Goal: Task Accomplishment & Management: Manage account settings

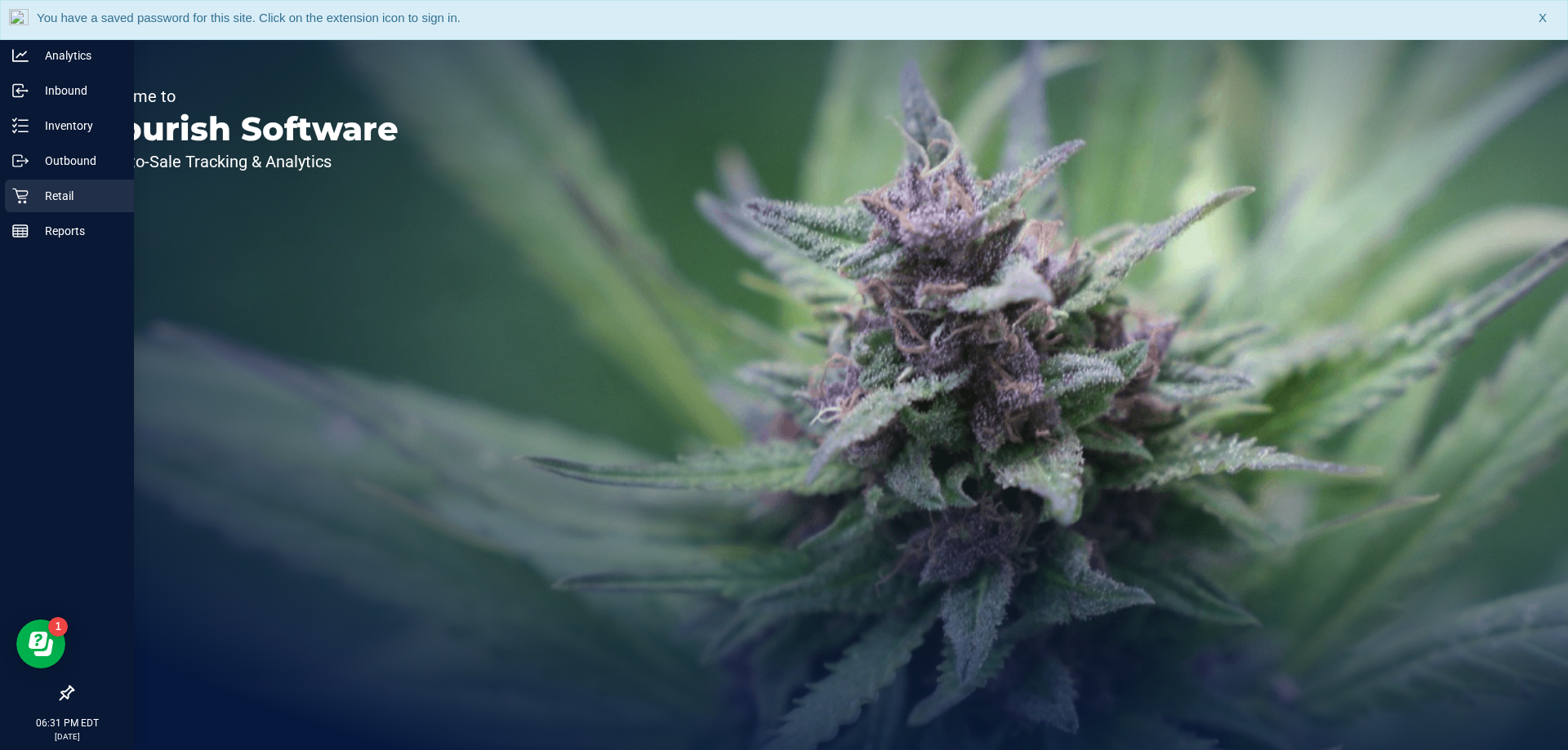
click at [66, 195] on p "Retail" at bounding box center [78, 196] width 98 height 20
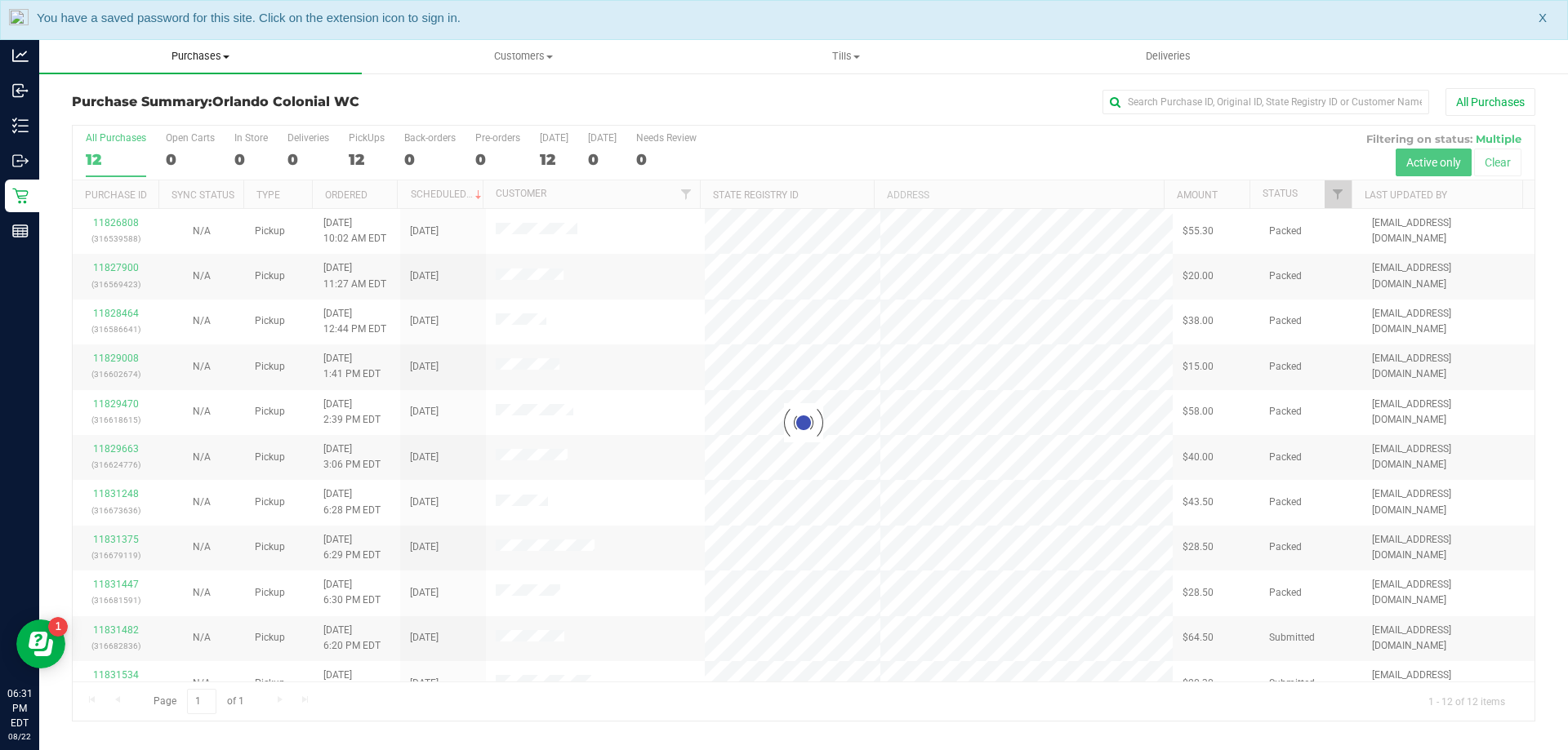
click at [209, 55] on span "Purchases" at bounding box center [200, 57] width 323 height 15
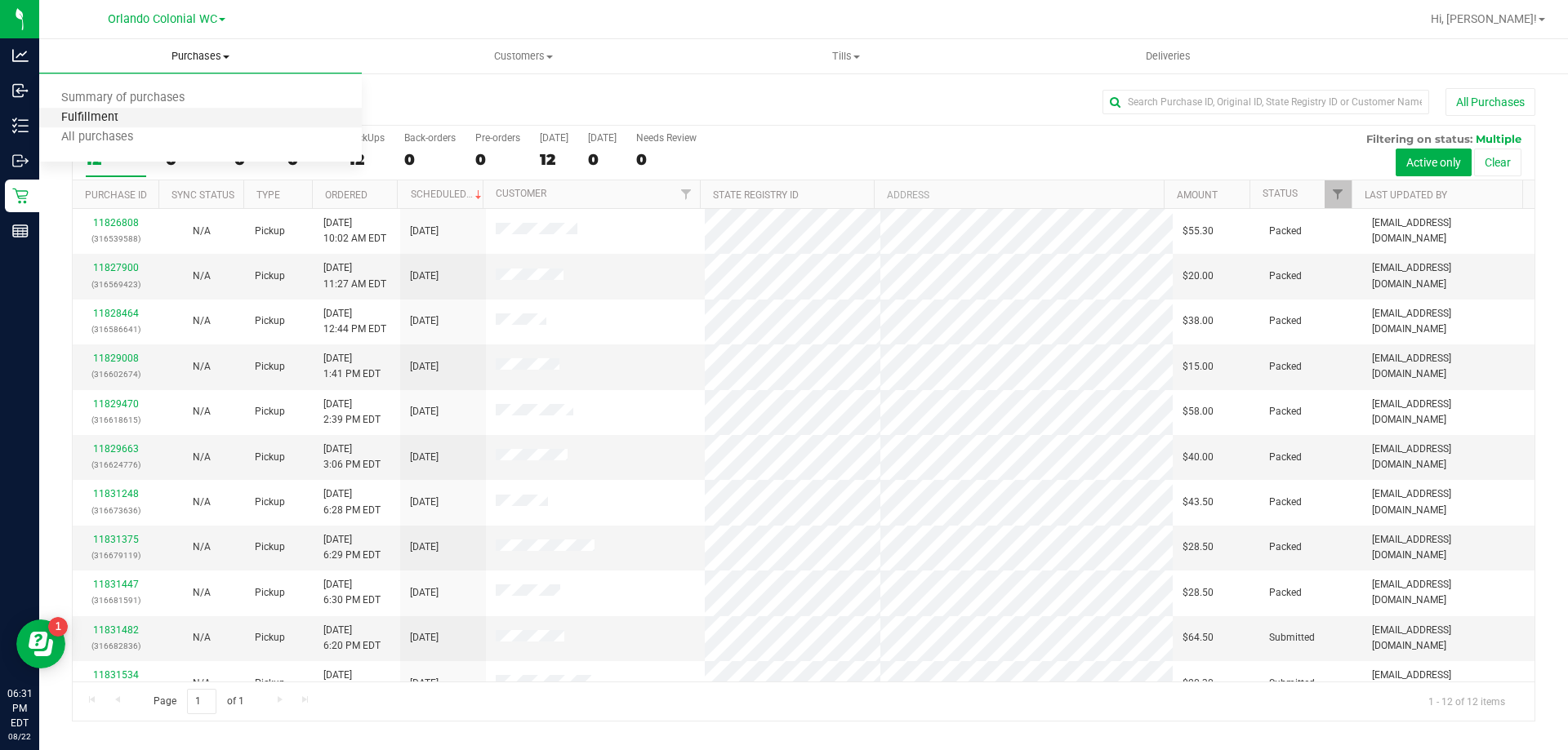
click at [109, 116] on span "Fulfillment" at bounding box center [89, 117] width 101 height 14
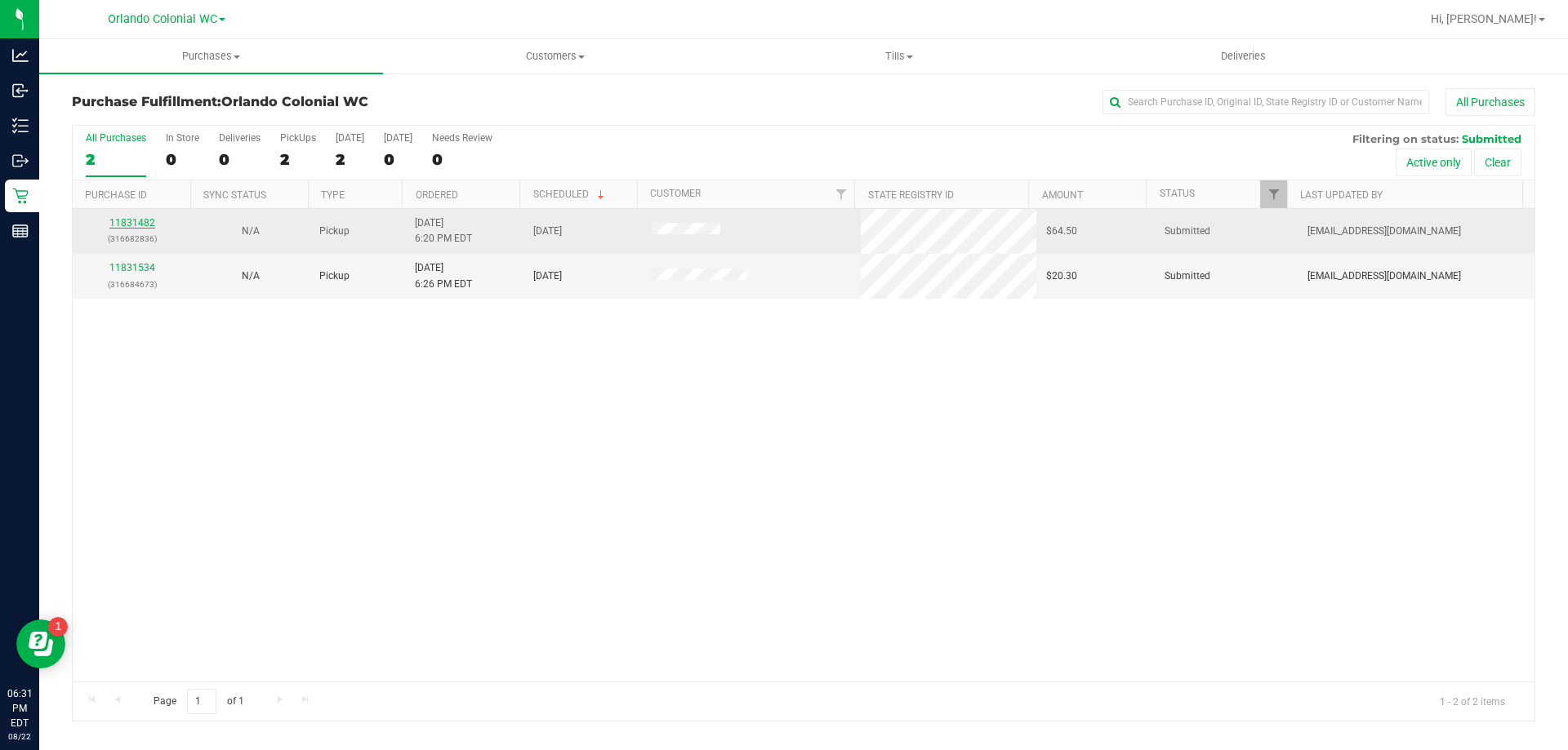
click at [128, 223] on link "11831482" at bounding box center [132, 223] width 45 height 11
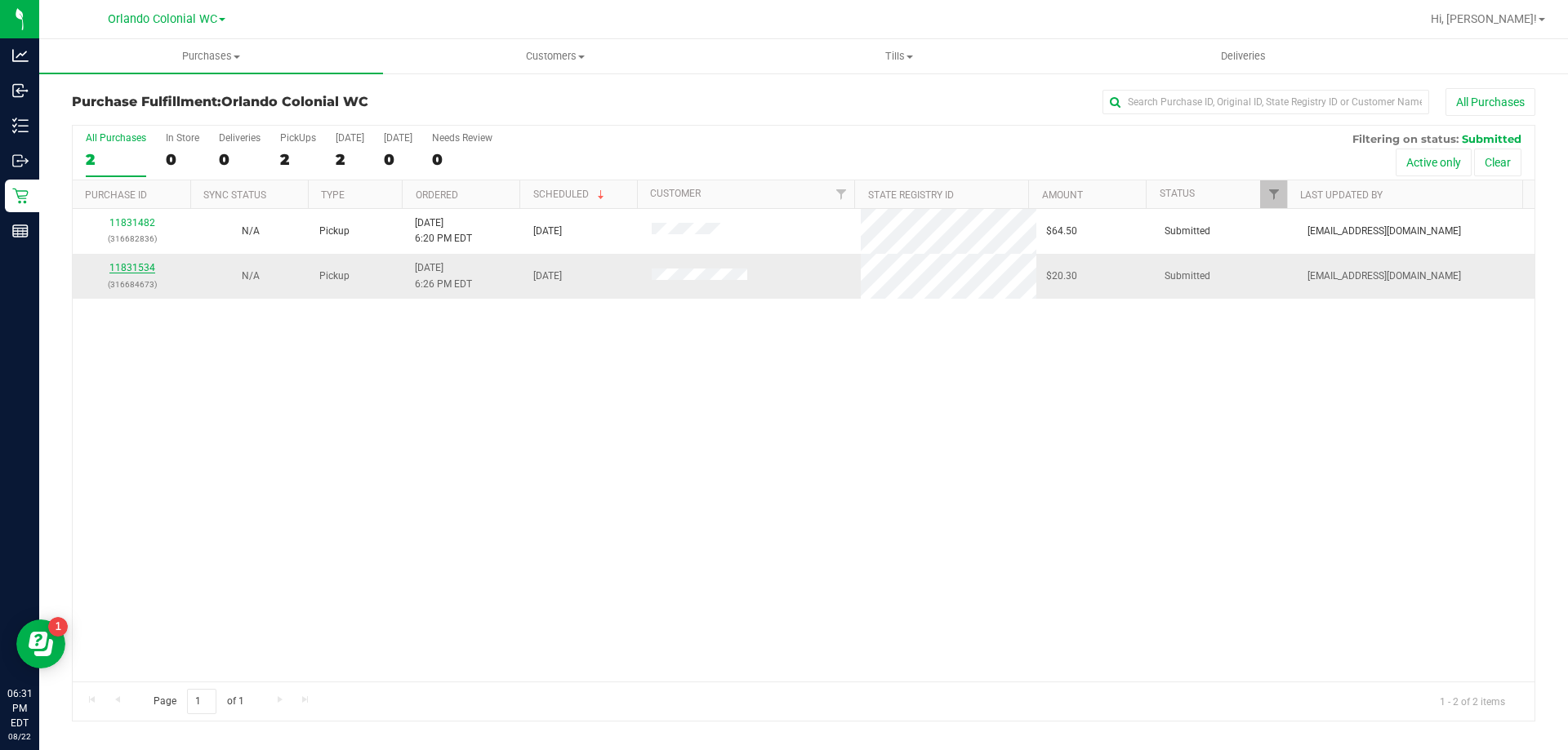
click at [116, 266] on link "11831534" at bounding box center [132, 268] width 45 height 11
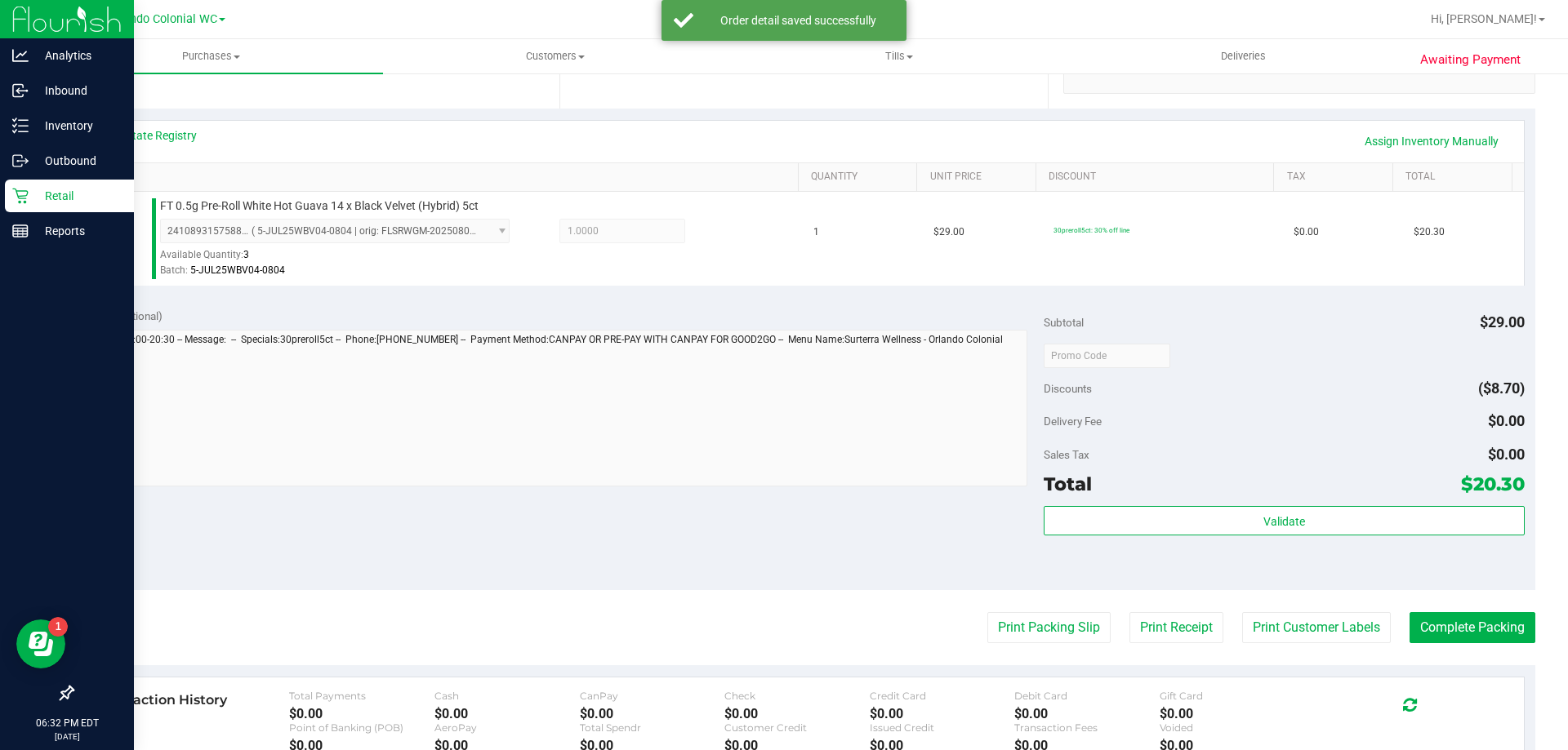
scroll to position [364, 0]
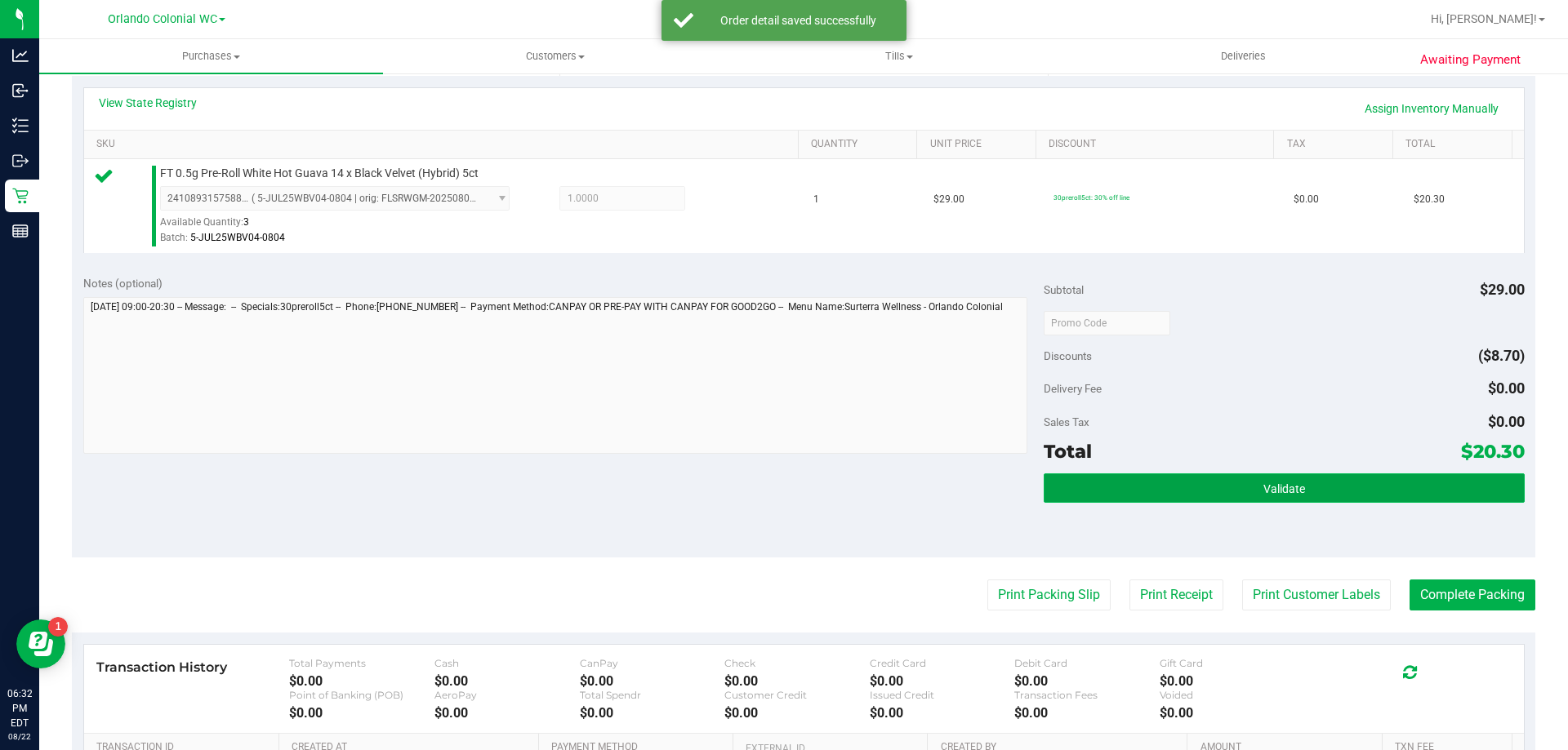
click at [1225, 480] on button "Validate" at bounding box center [1283, 488] width 480 height 29
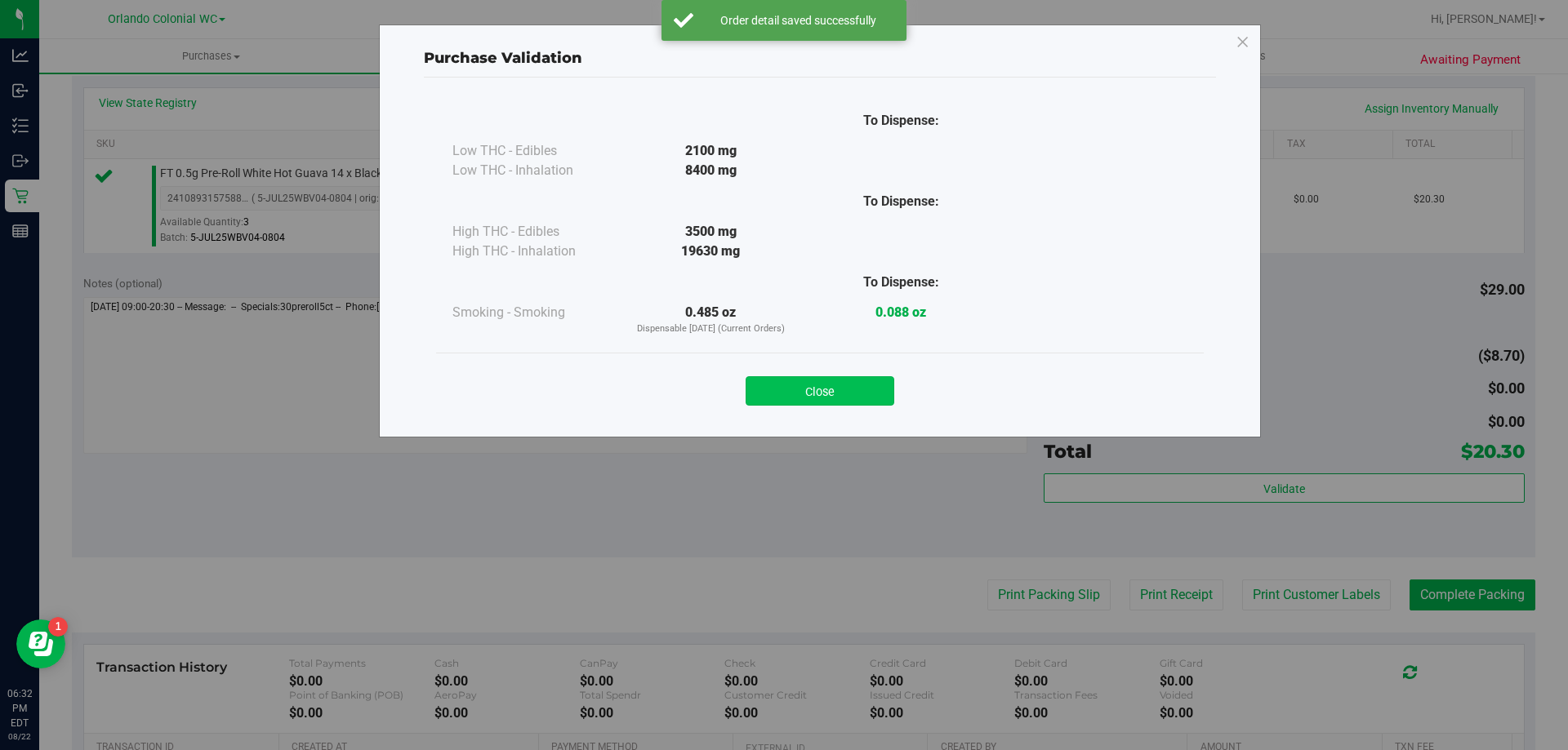
click at [816, 382] on button "Close" at bounding box center [819, 391] width 149 height 29
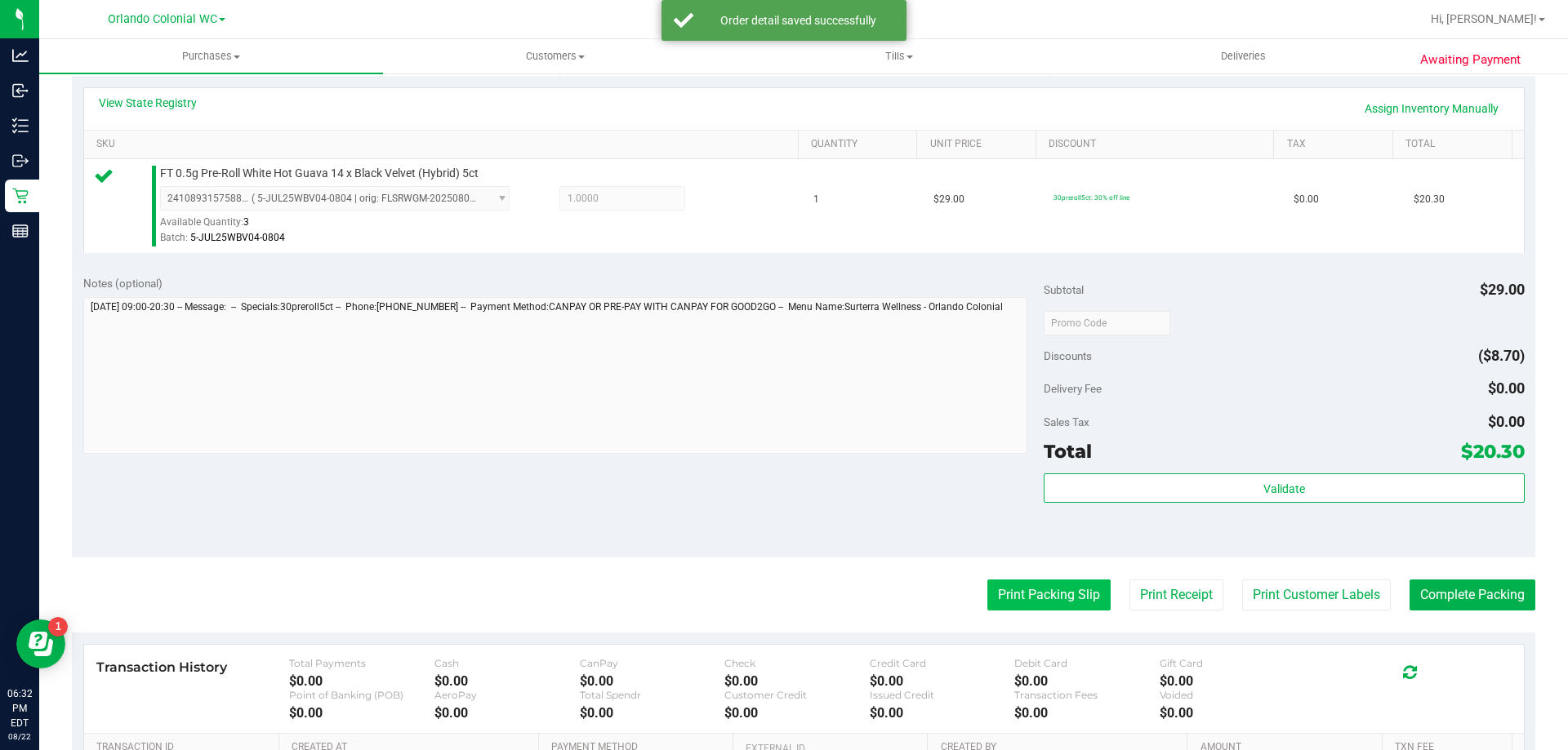
click at [1048, 583] on button "Print Packing Slip" at bounding box center [1048, 595] width 123 height 31
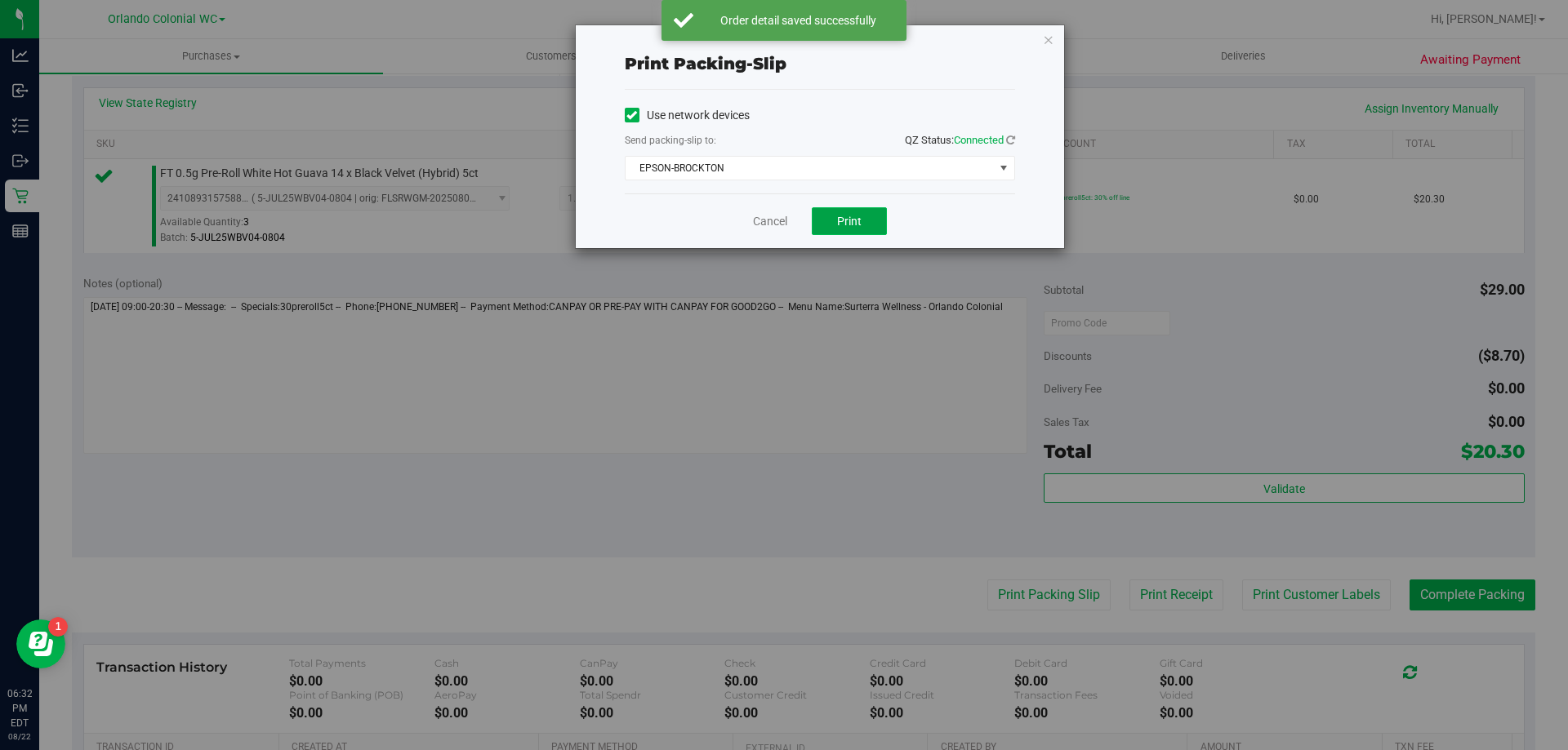
click at [854, 222] on span "Print" at bounding box center [850, 221] width 25 height 13
click at [1043, 35] on icon "button" at bounding box center [1048, 39] width 11 height 20
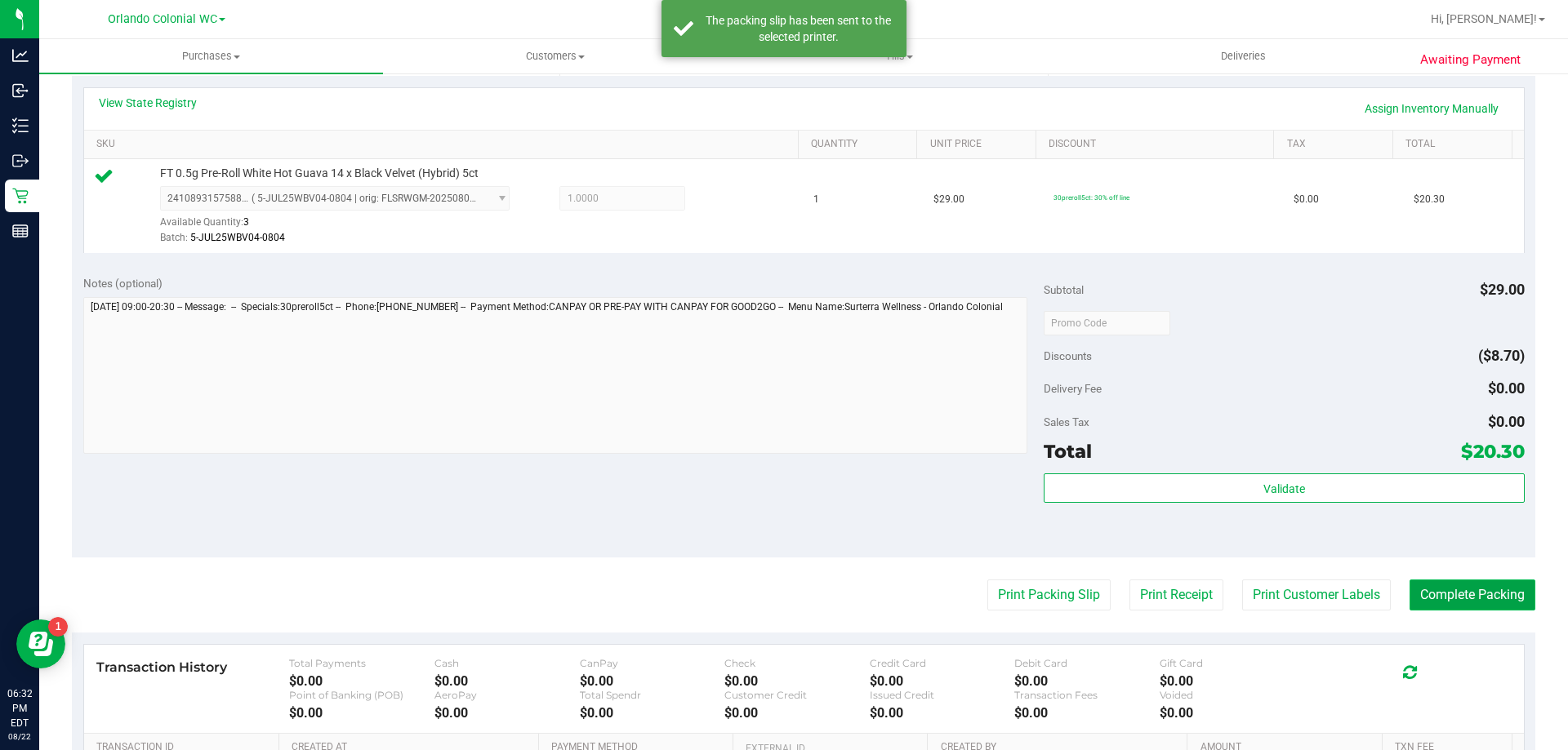
click at [1451, 595] on button "Complete Packing" at bounding box center [1472, 595] width 126 height 31
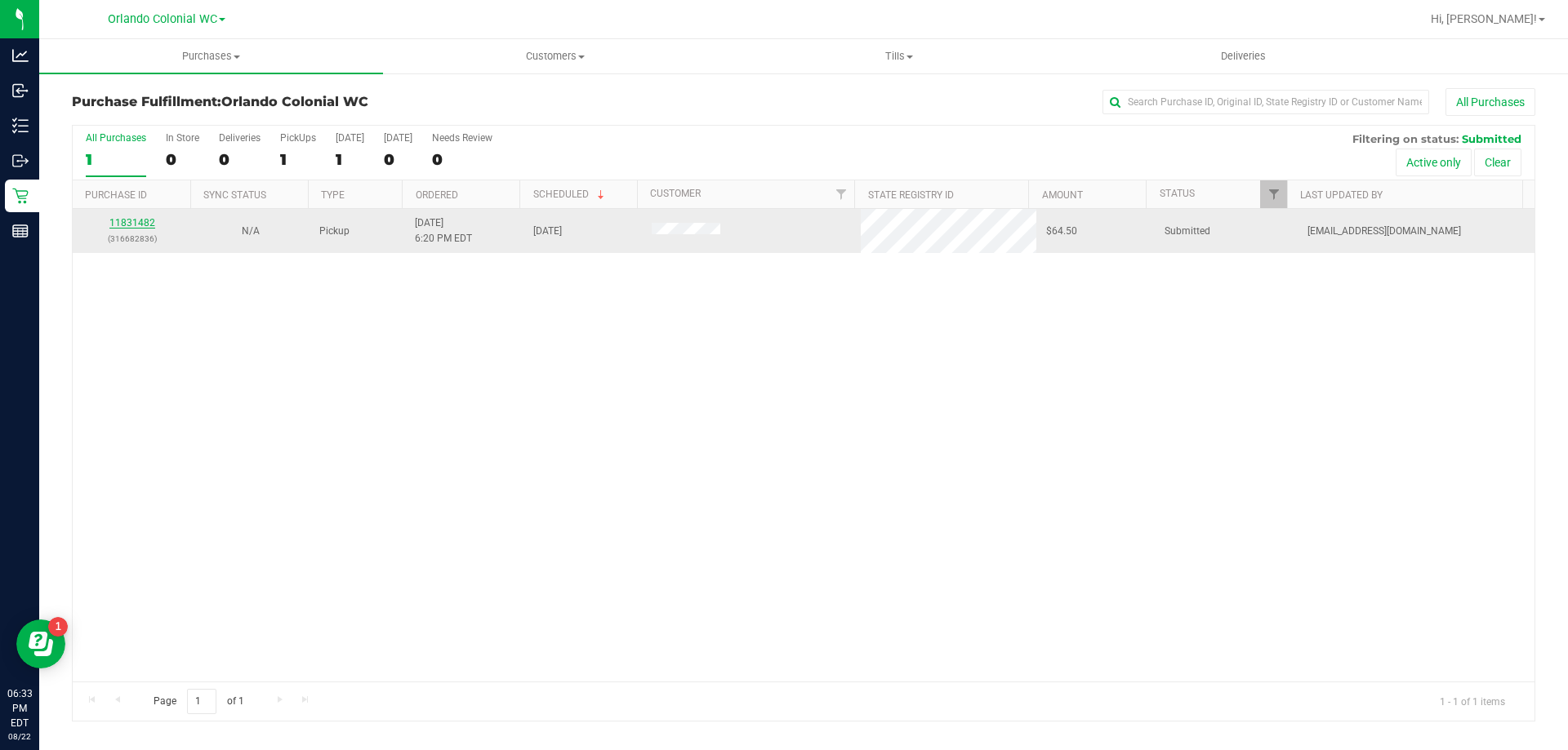
click at [128, 225] on link "11831482" at bounding box center [132, 223] width 45 height 11
click at [137, 224] on link "11831482" at bounding box center [132, 223] width 45 height 11
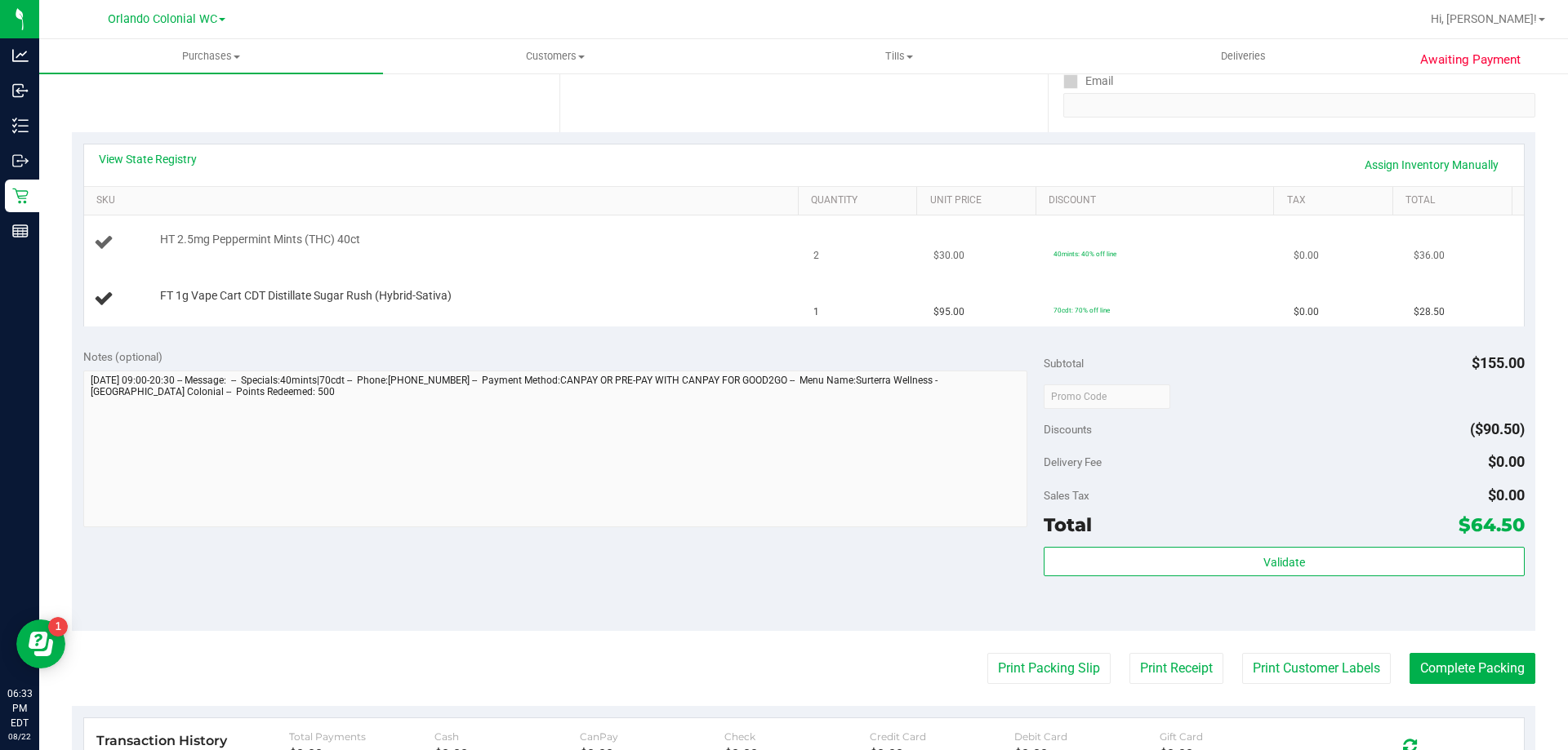
scroll to position [326, 0]
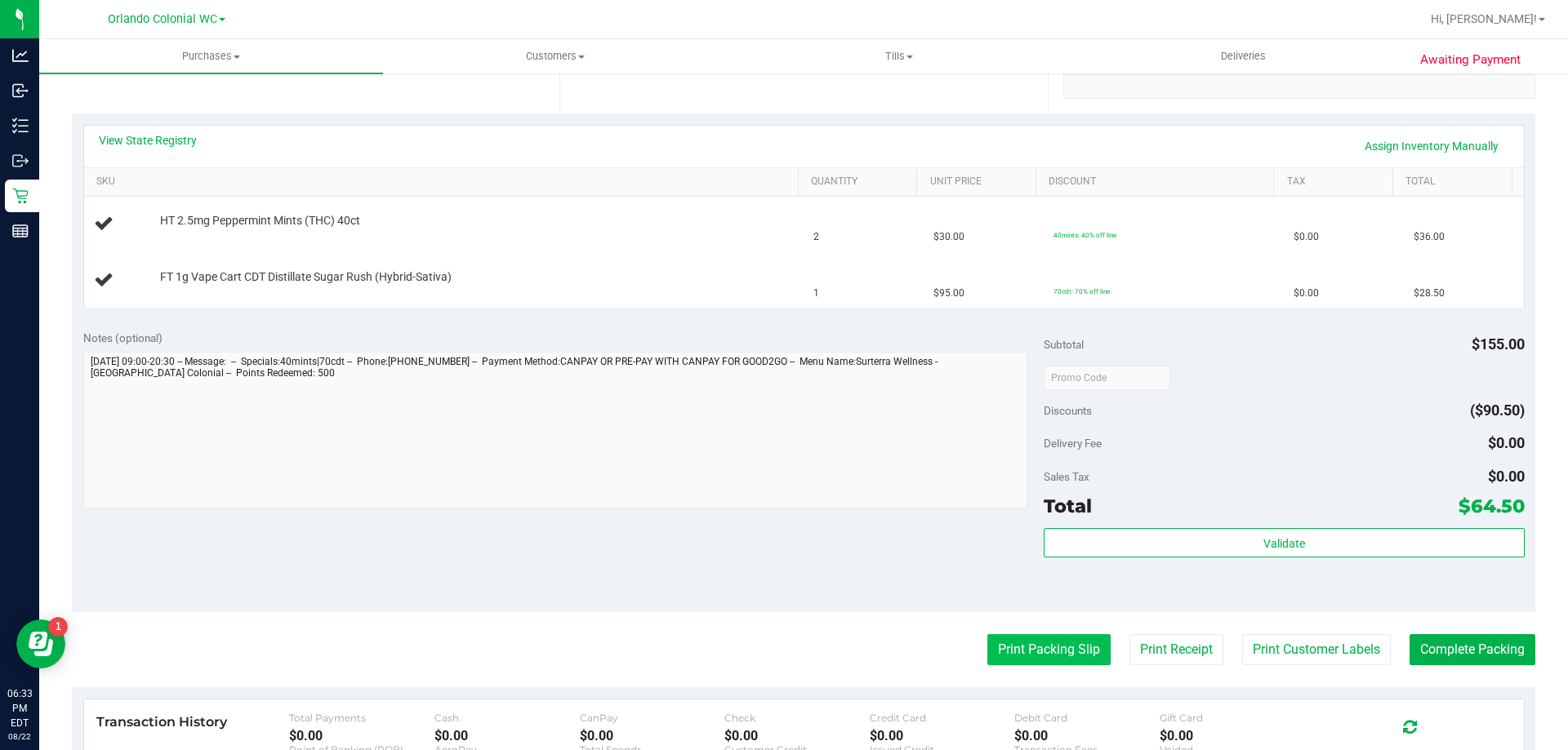
click at [994, 648] on button "Print Packing Slip" at bounding box center [1048, 650] width 123 height 31
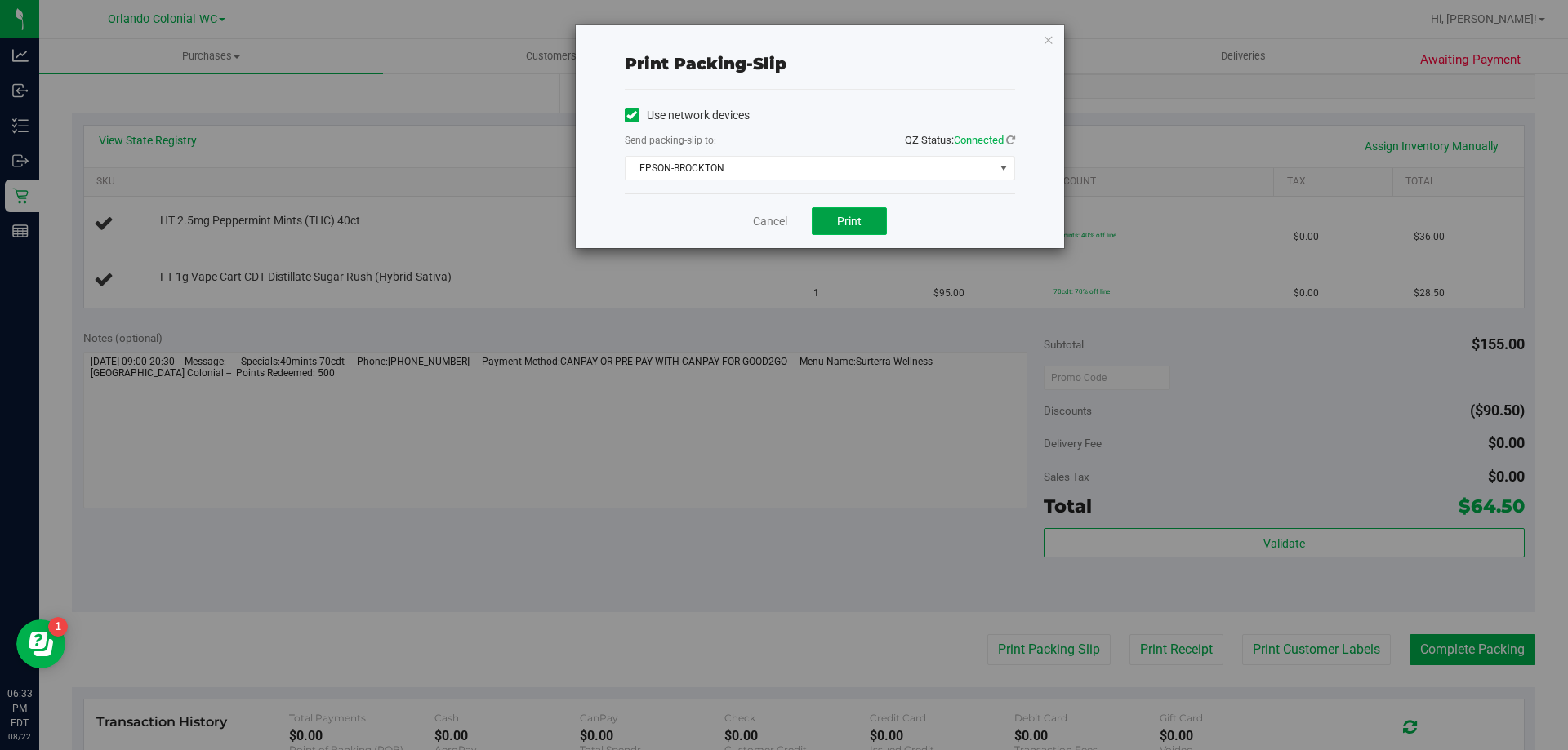
click at [843, 213] on button "Print" at bounding box center [849, 220] width 75 height 27
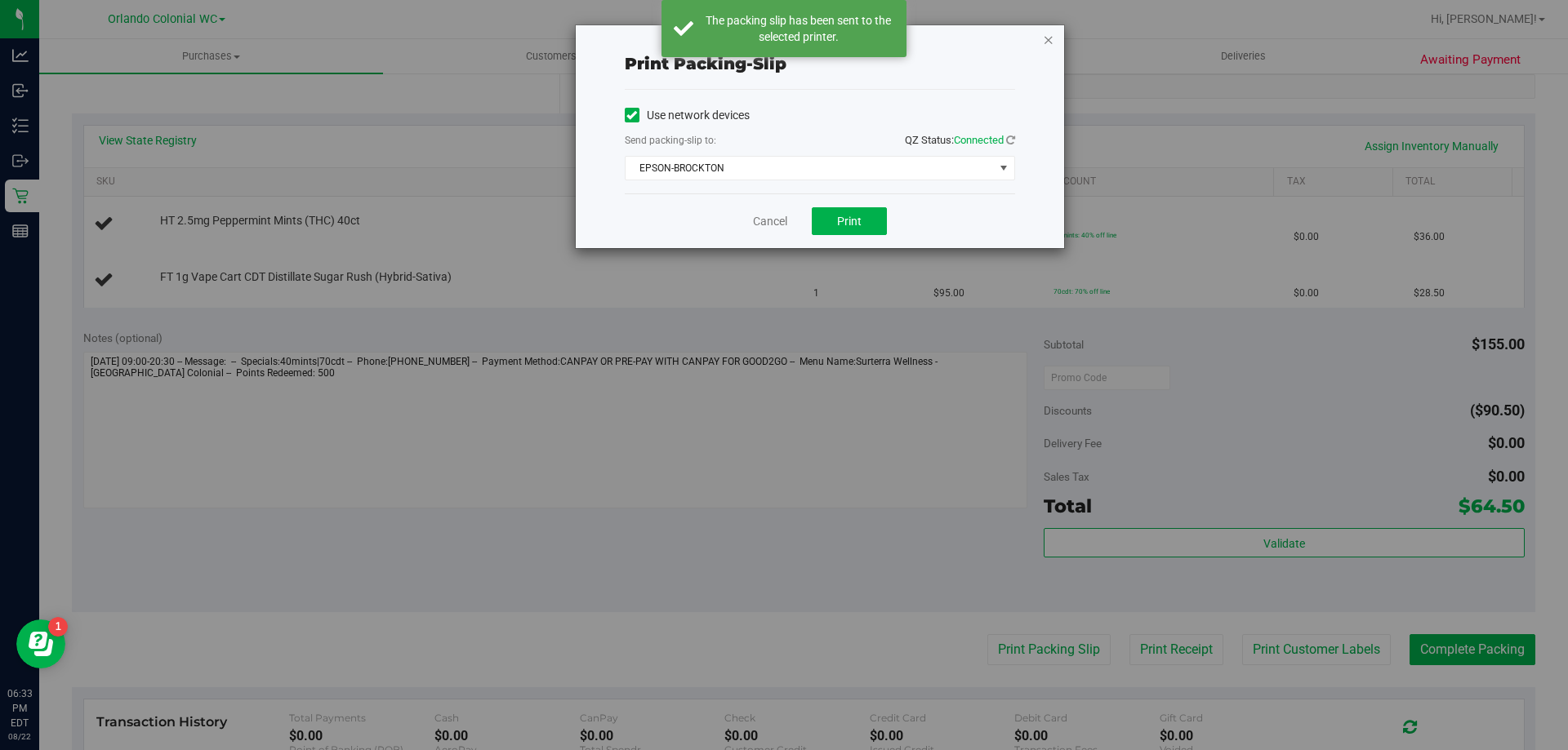
click at [1048, 34] on icon "button" at bounding box center [1048, 39] width 11 height 20
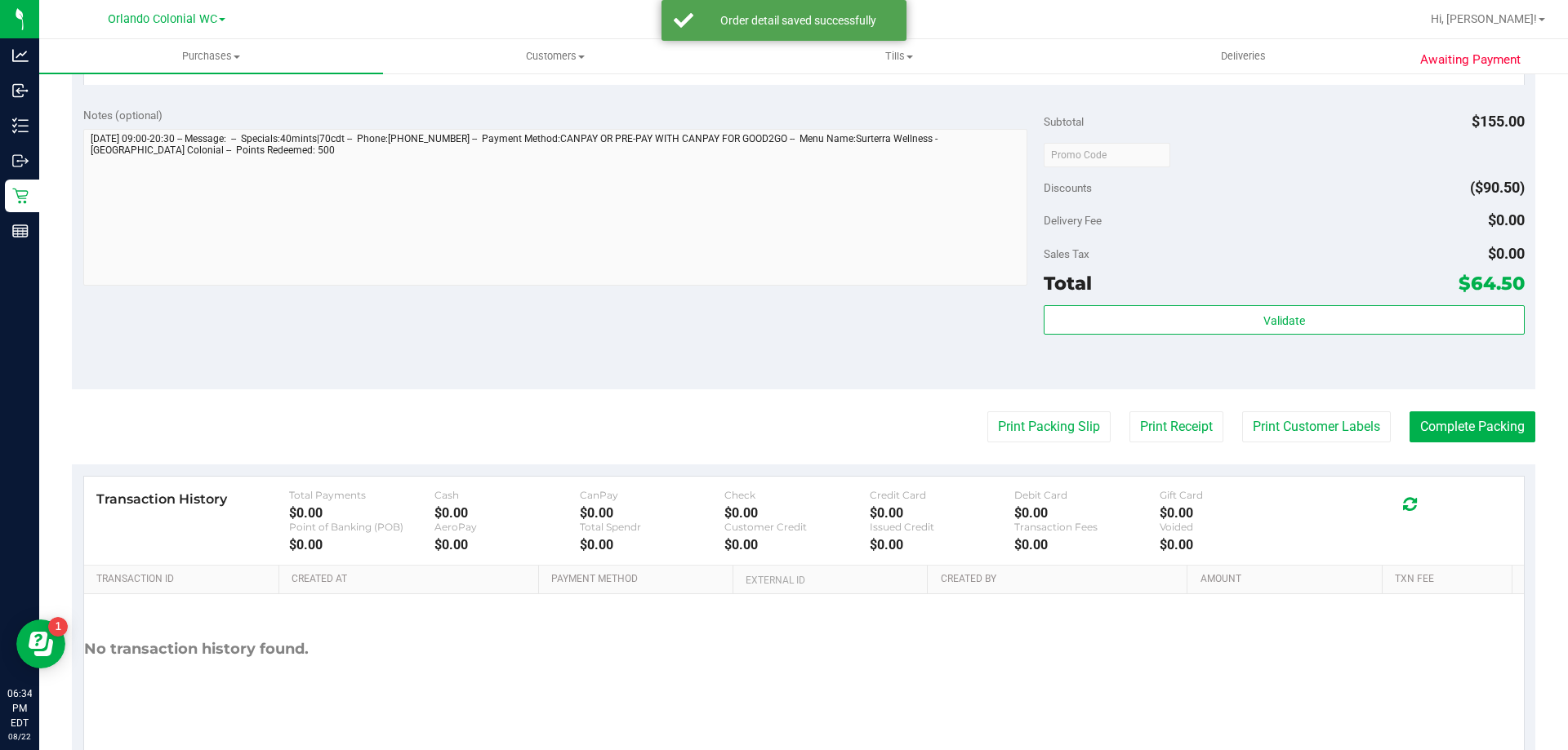
scroll to position [619, 0]
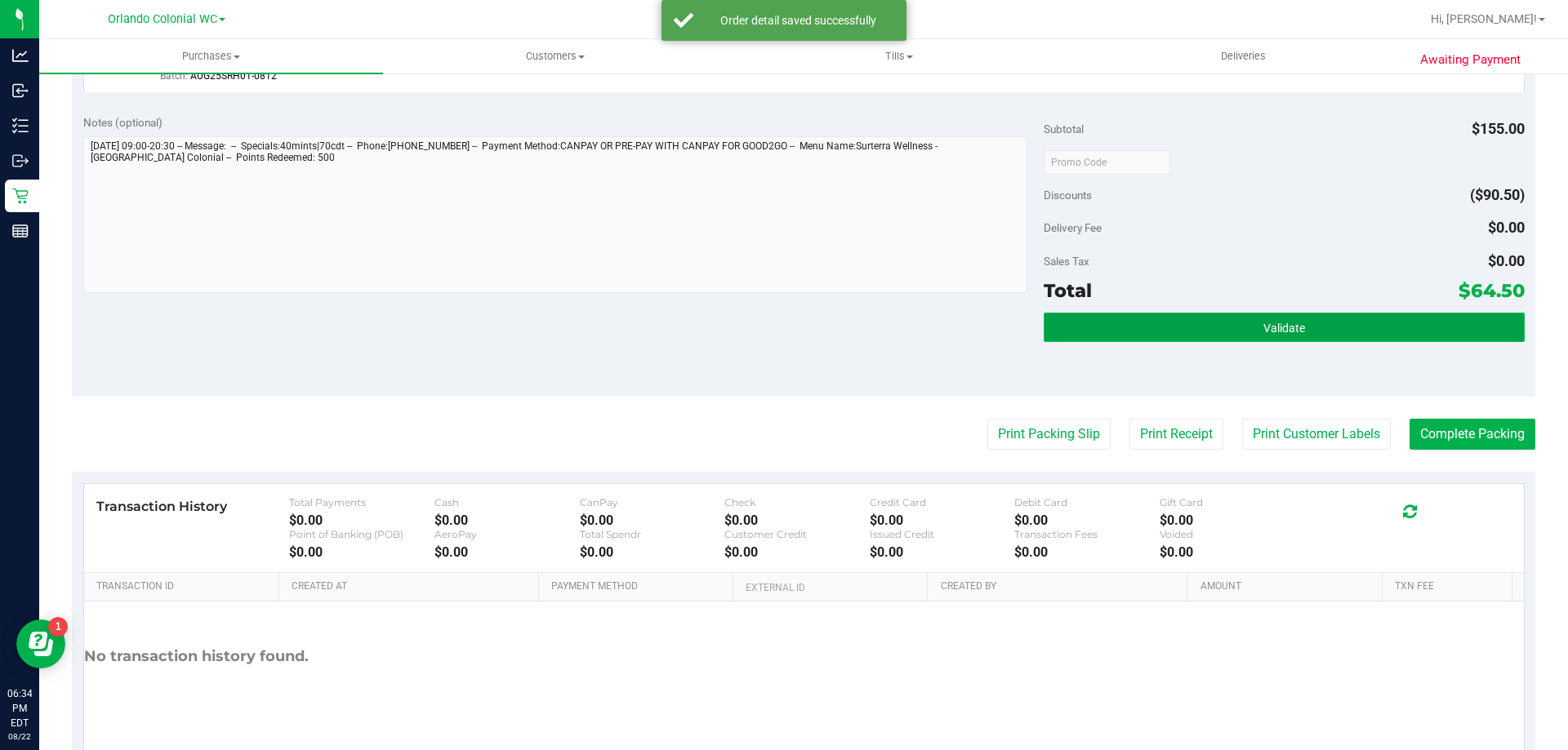
click at [1278, 317] on button "Validate" at bounding box center [1283, 327] width 480 height 29
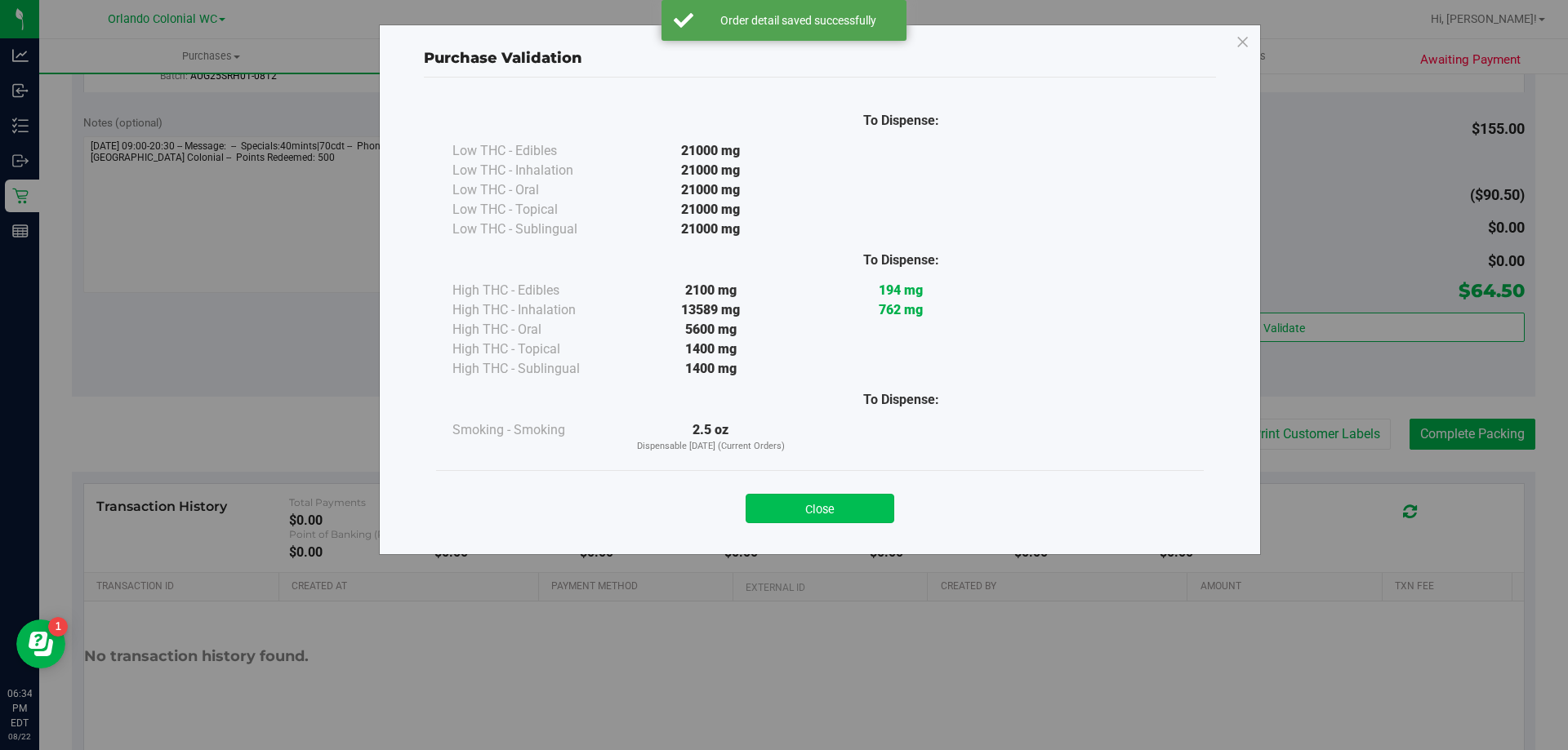
click at [840, 500] on button "Close" at bounding box center [819, 508] width 149 height 29
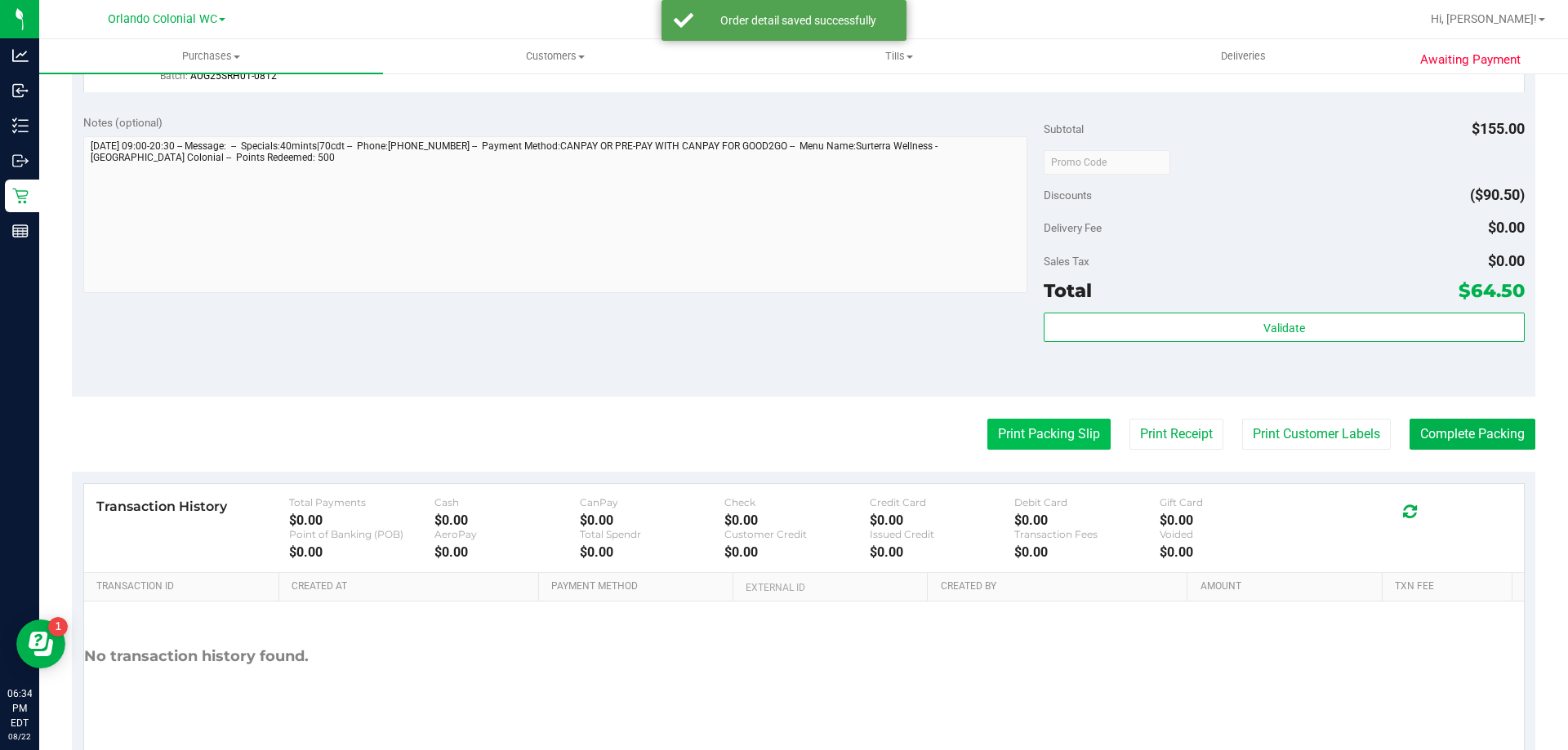
click at [1066, 439] on button "Print Packing Slip" at bounding box center [1048, 434] width 123 height 31
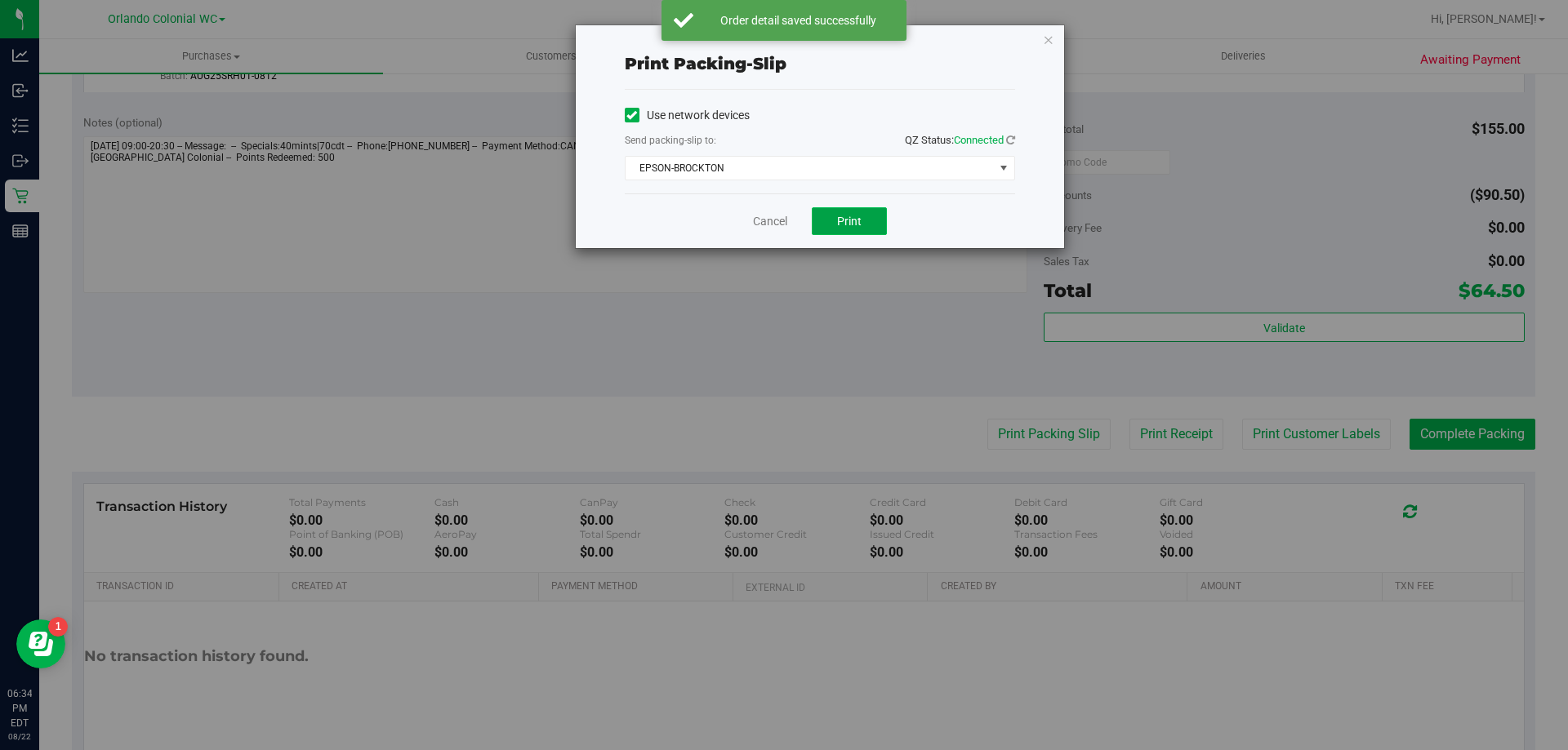
click at [833, 230] on button "Print" at bounding box center [849, 220] width 75 height 27
click at [1063, 14] on div "Print packing-slip Use network devices Send packing-slip to: QZ Status: Connect…" at bounding box center [790, 375] width 1580 height 750
click at [1043, 37] on icon "button" at bounding box center [1048, 39] width 11 height 20
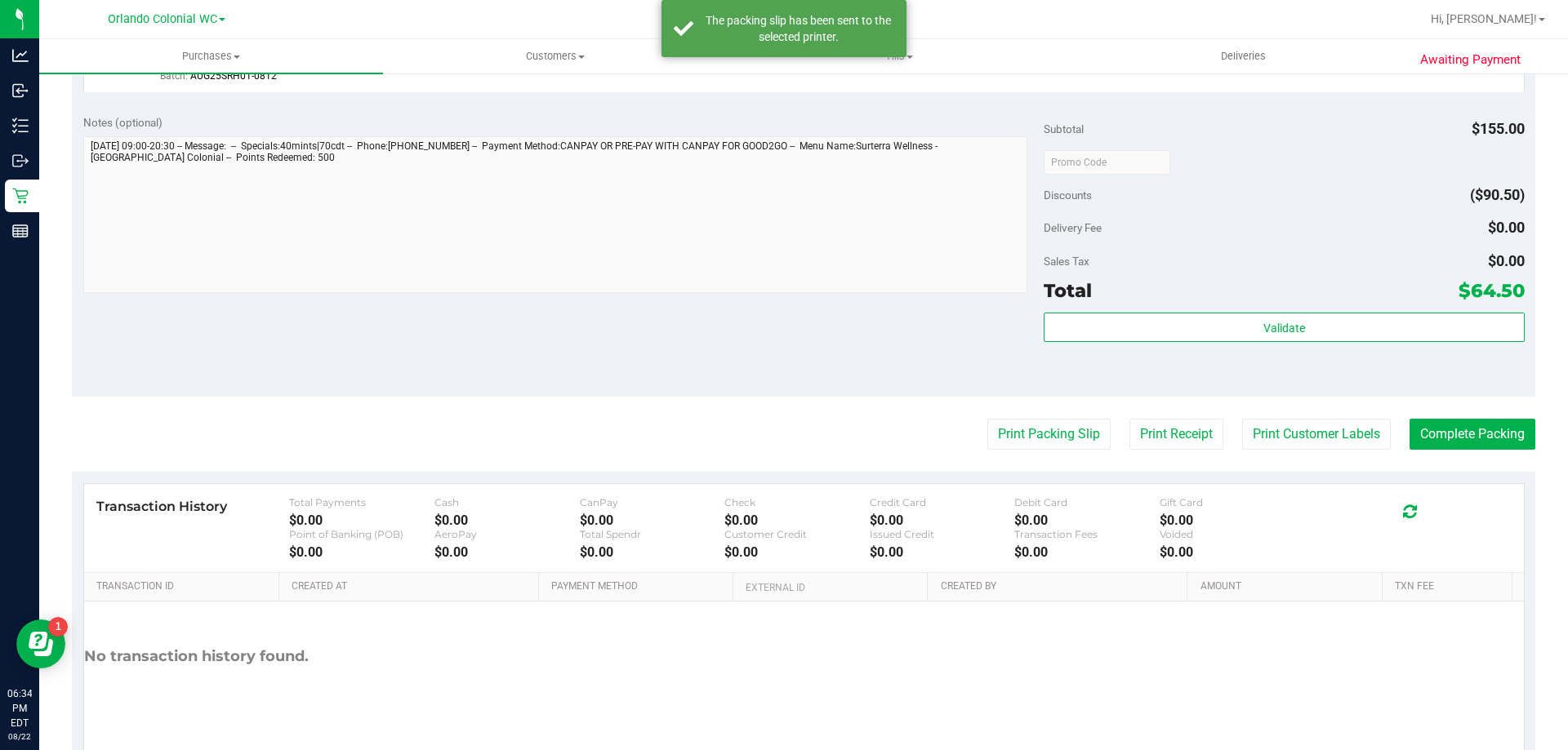
click at [1285, 295] on div "Total $64.50" at bounding box center [1283, 290] width 480 height 29
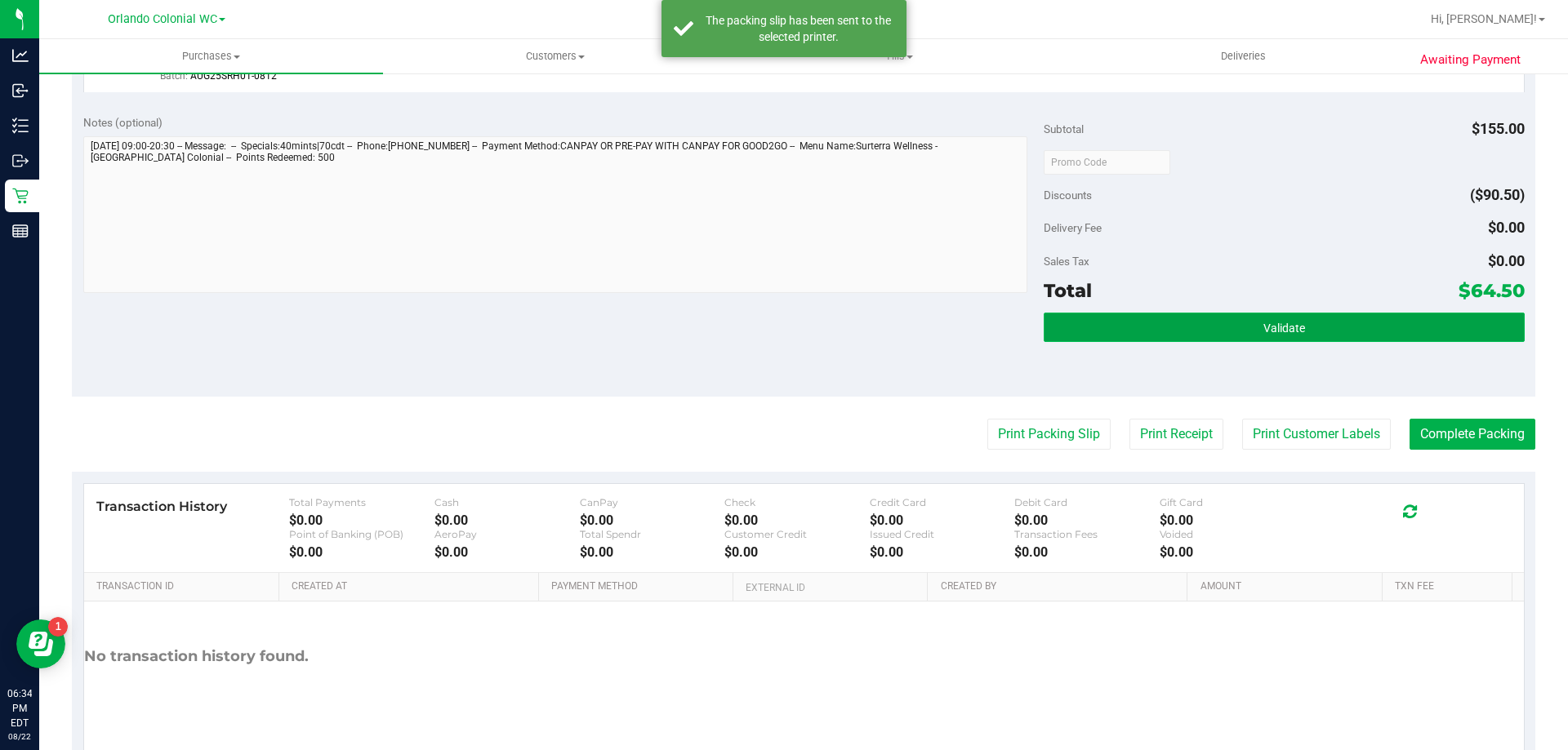
click at [1278, 316] on button "Validate" at bounding box center [1283, 327] width 480 height 29
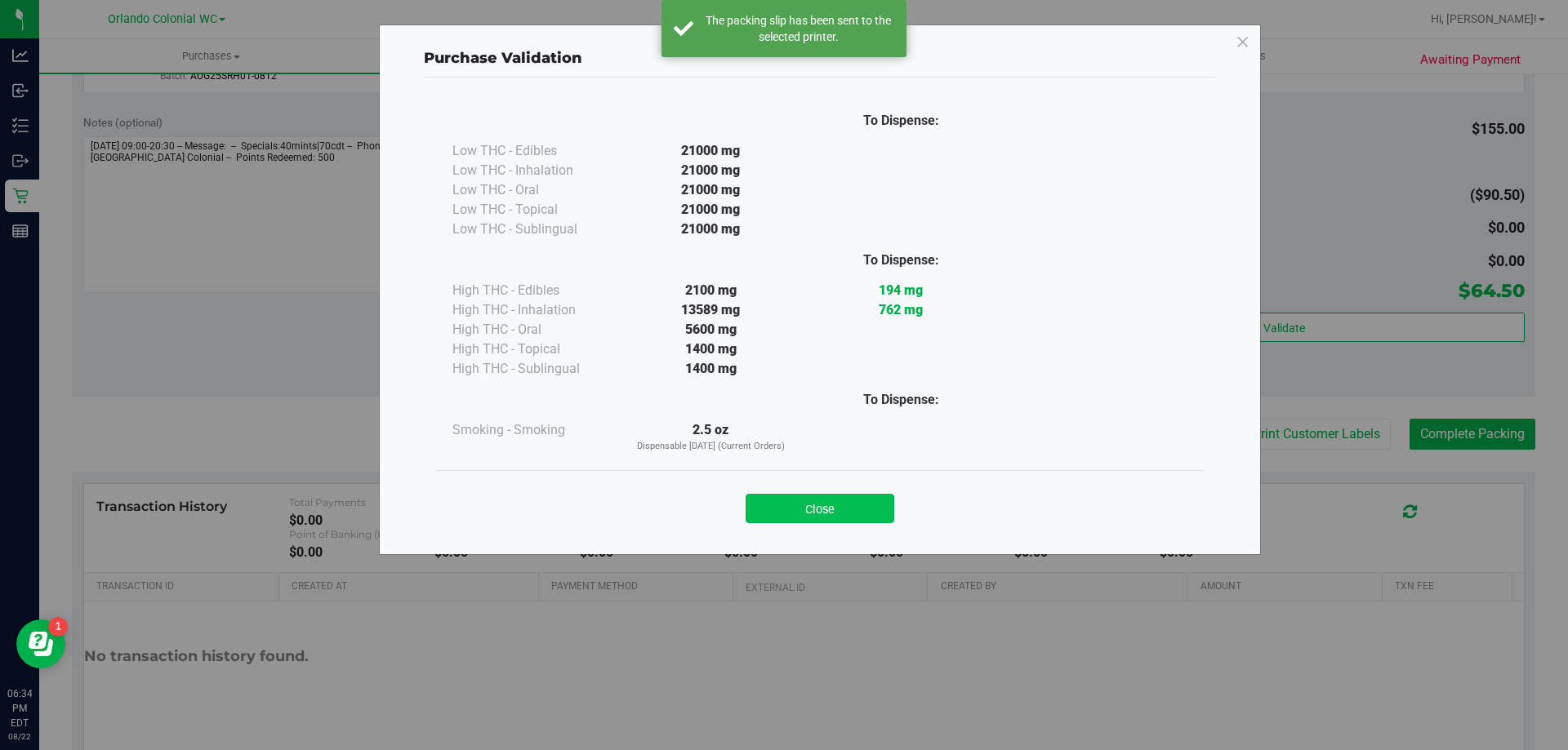
click at [841, 515] on button "Close" at bounding box center [819, 508] width 149 height 29
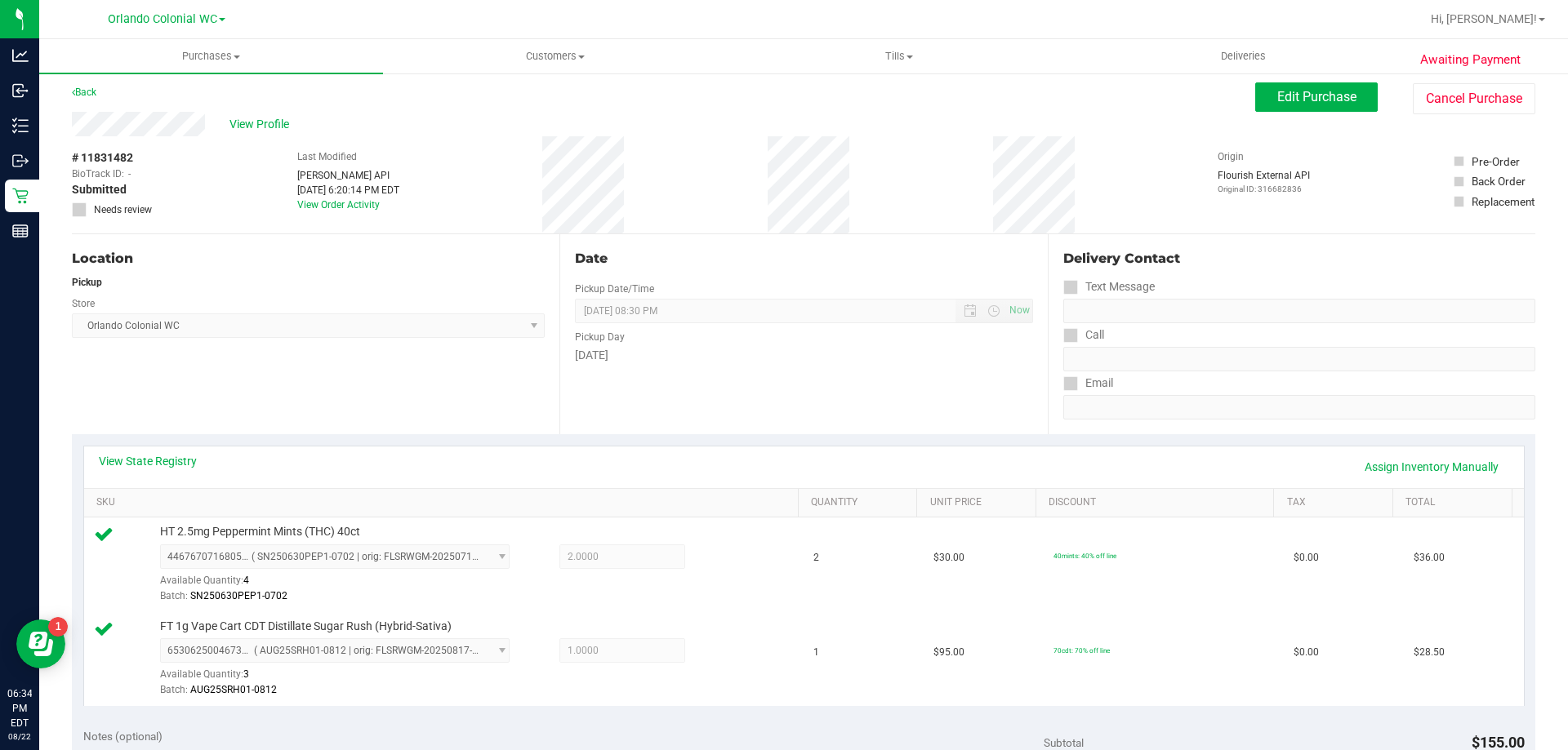
scroll to position [16, 0]
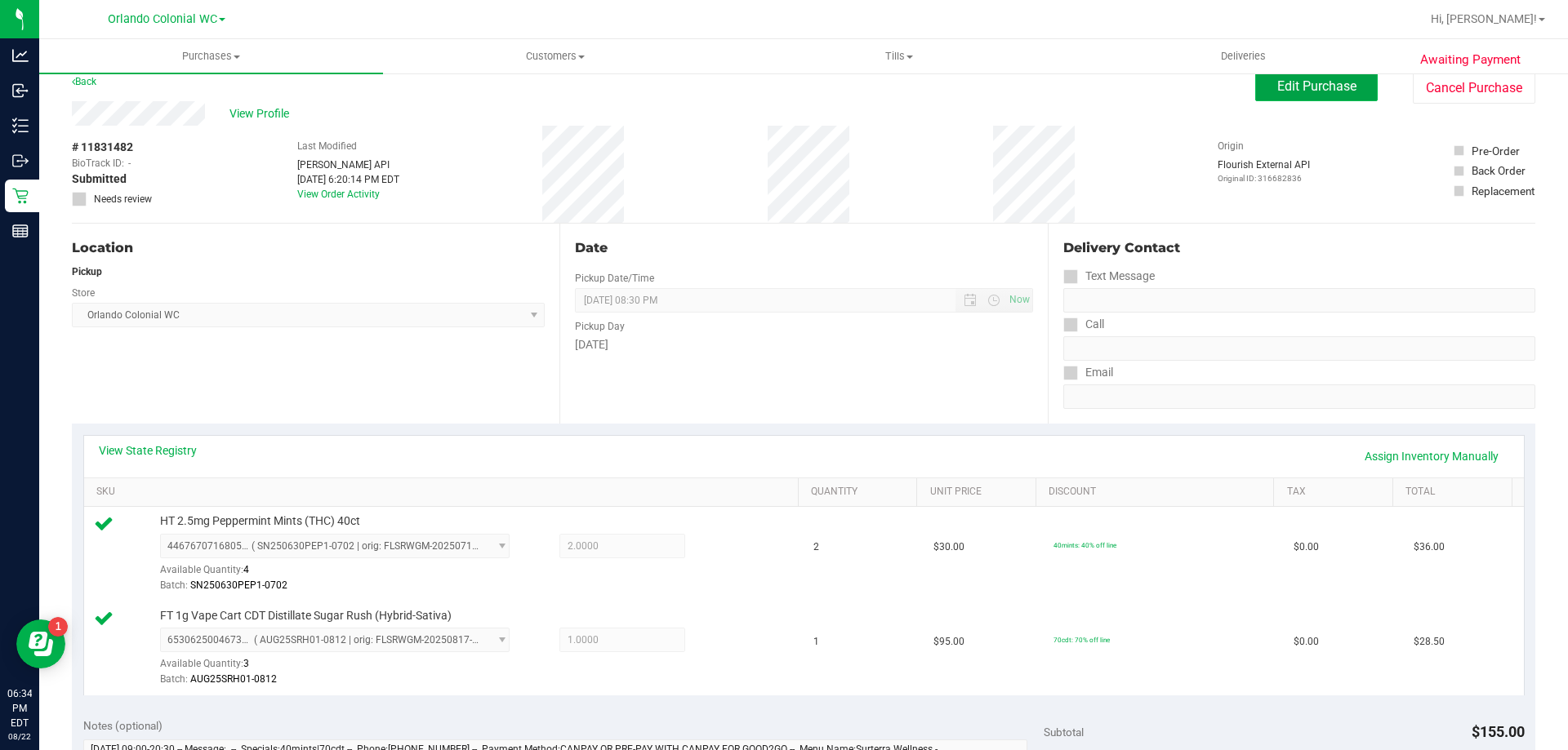
click at [1298, 89] on span "Edit Purchase" at bounding box center [1317, 86] width 79 height 15
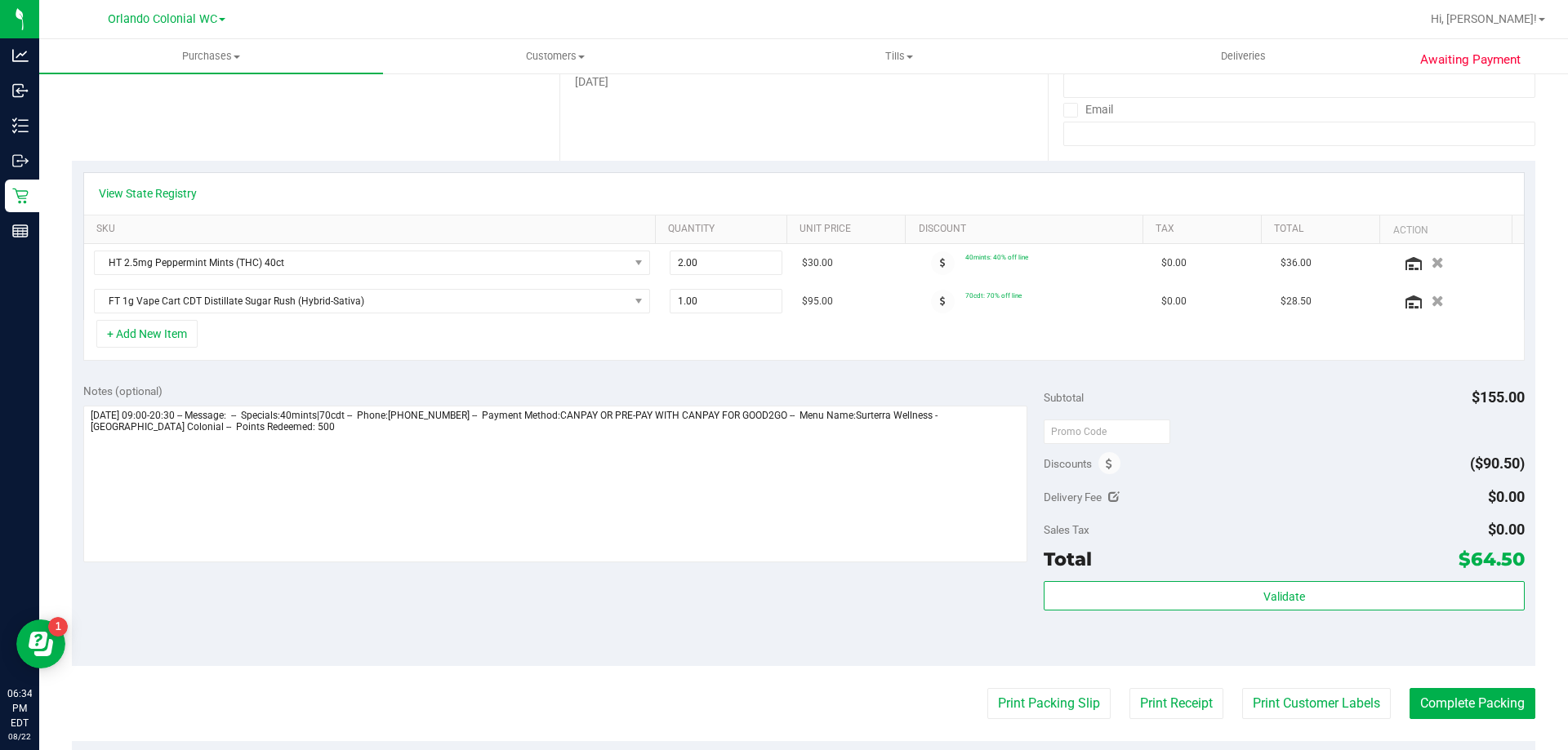
scroll to position [300, 0]
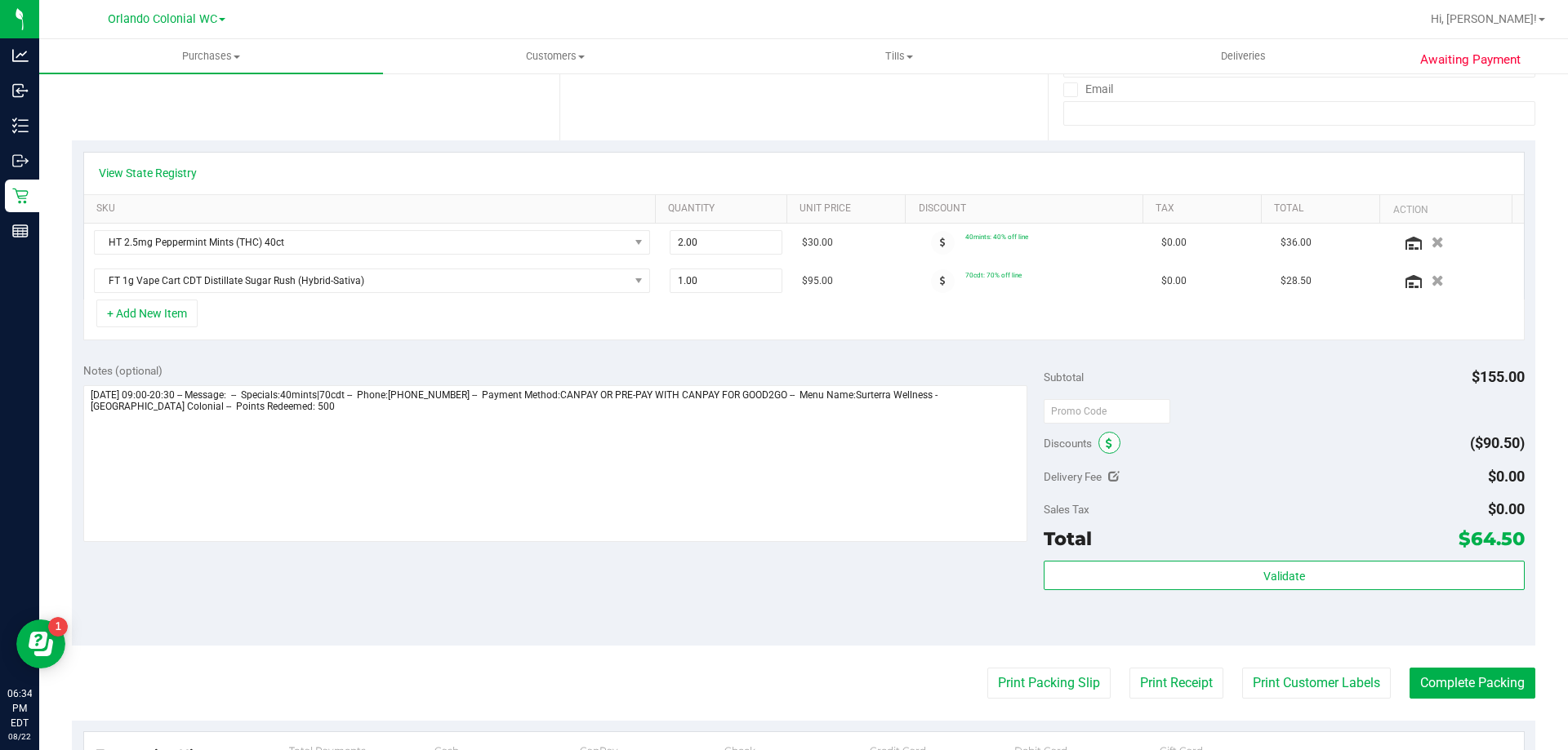
click at [1106, 444] on icon at bounding box center [1109, 444] width 7 height 11
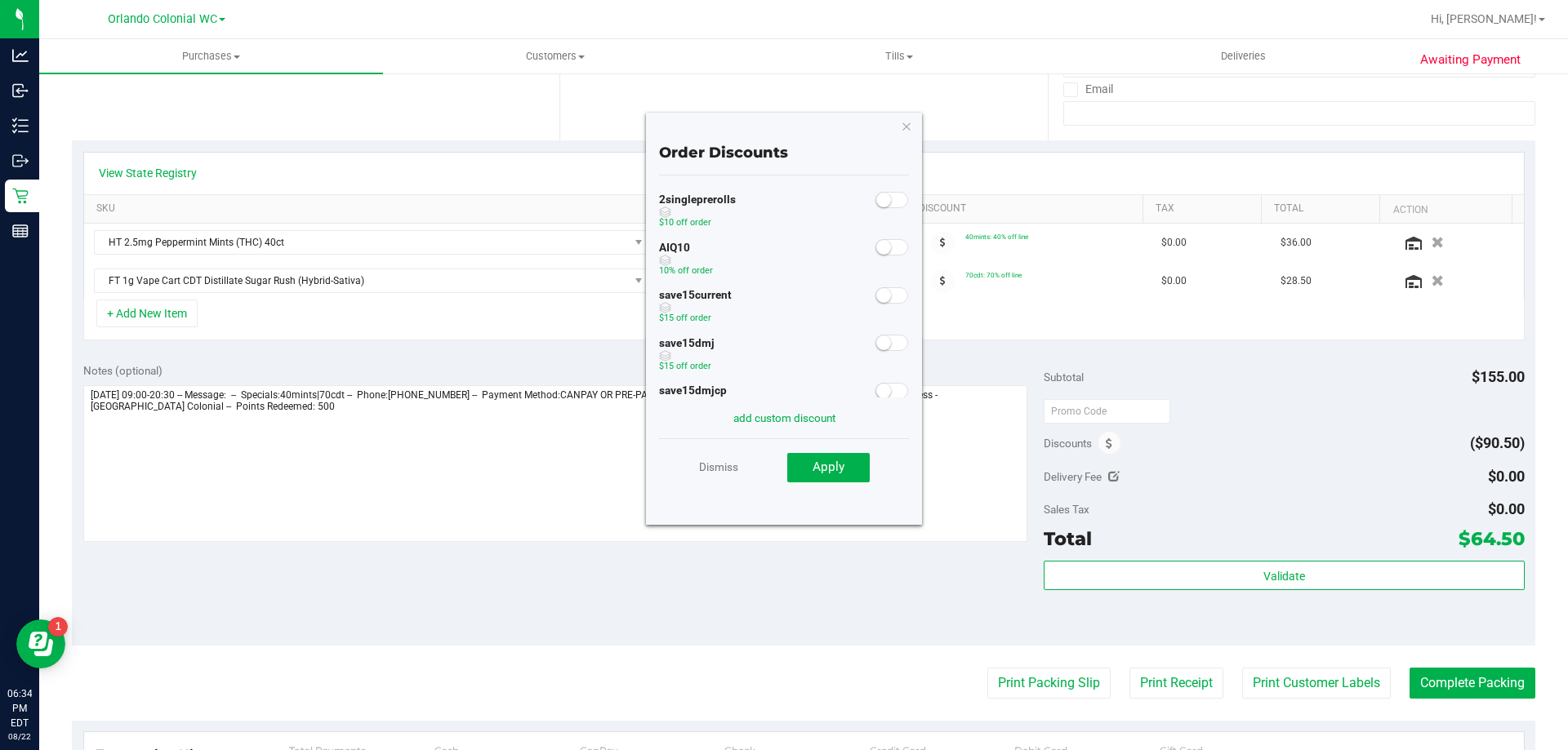
click at [876, 245] on small at bounding box center [884, 248] width 15 height 15
click at [836, 468] on span "Apply" at bounding box center [829, 467] width 32 height 15
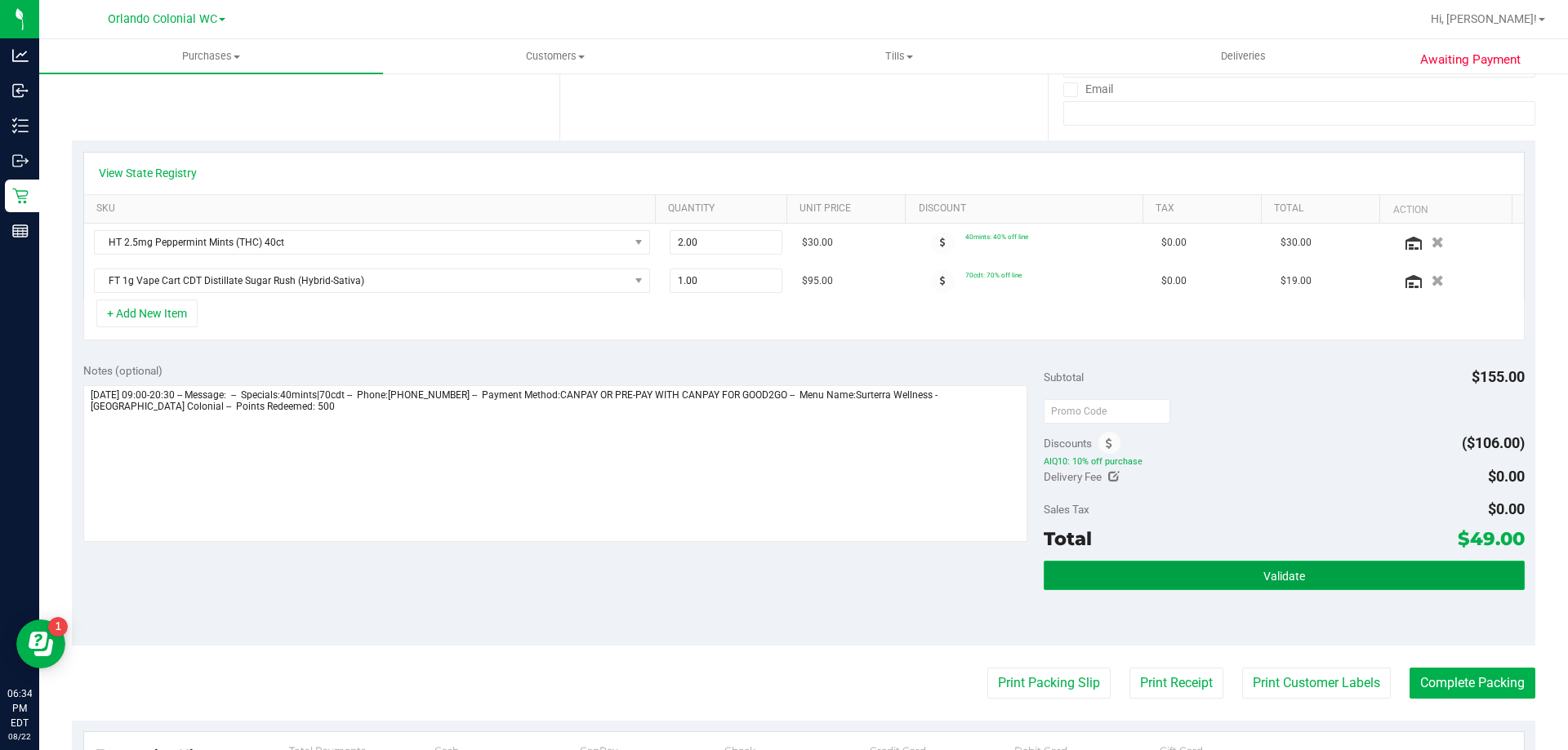
click at [1160, 576] on button "Validate" at bounding box center [1283, 575] width 480 height 29
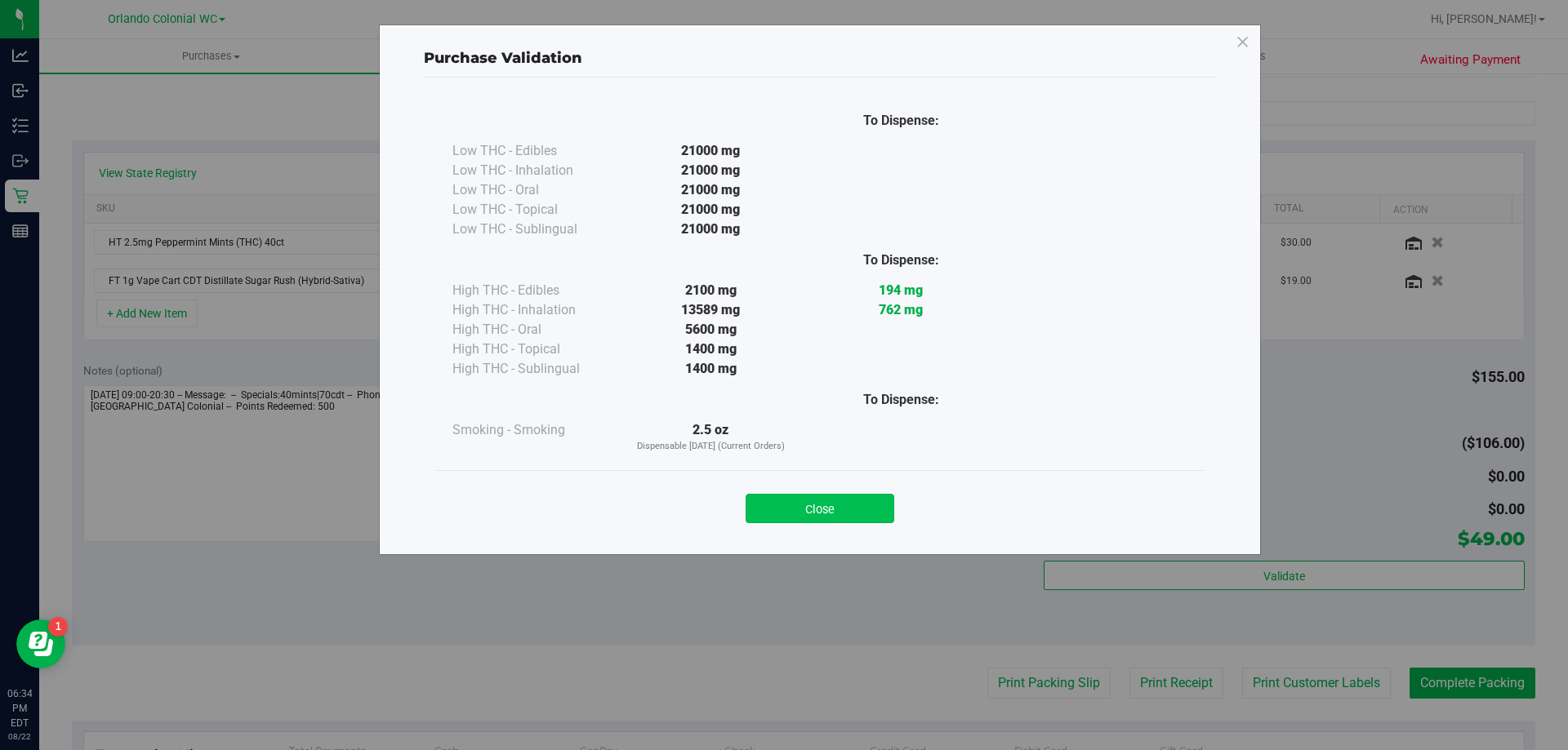
click at [842, 501] on button "Close" at bounding box center [819, 508] width 149 height 29
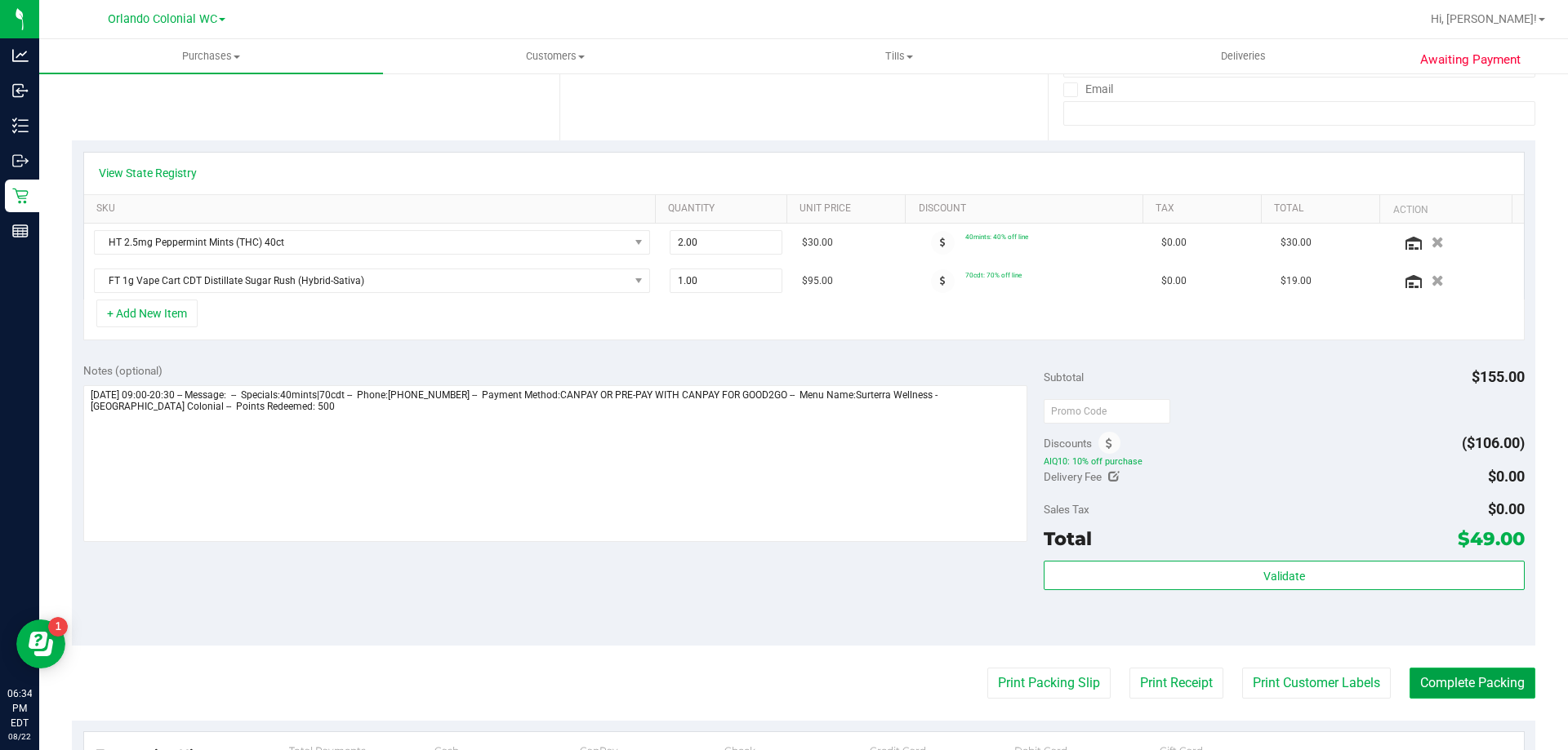
click at [1476, 688] on button "Complete Packing" at bounding box center [1472, 683] width 126 height 31
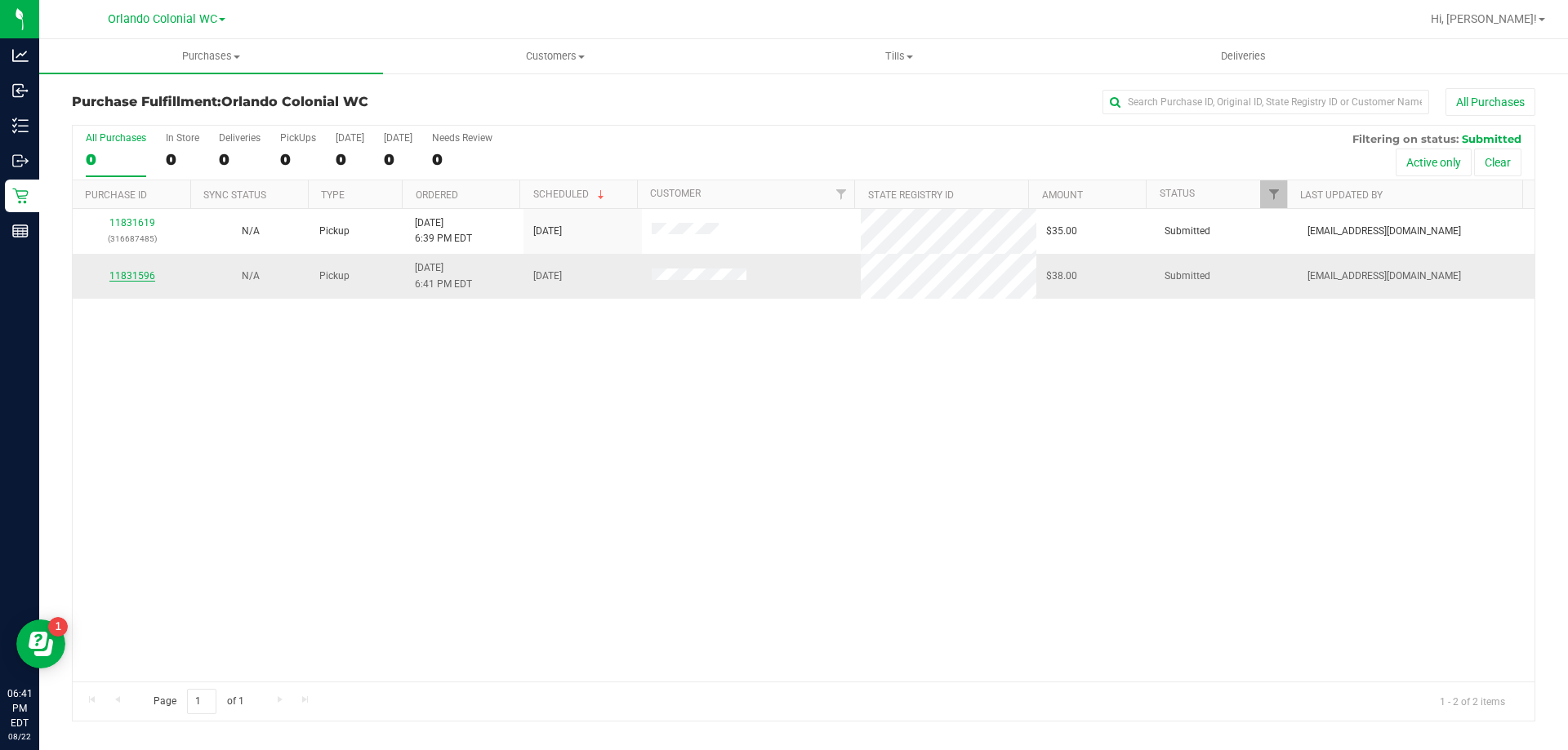
click at [133, 279] on link "11831596" at bounding box center [132, 276] width 45 height 11
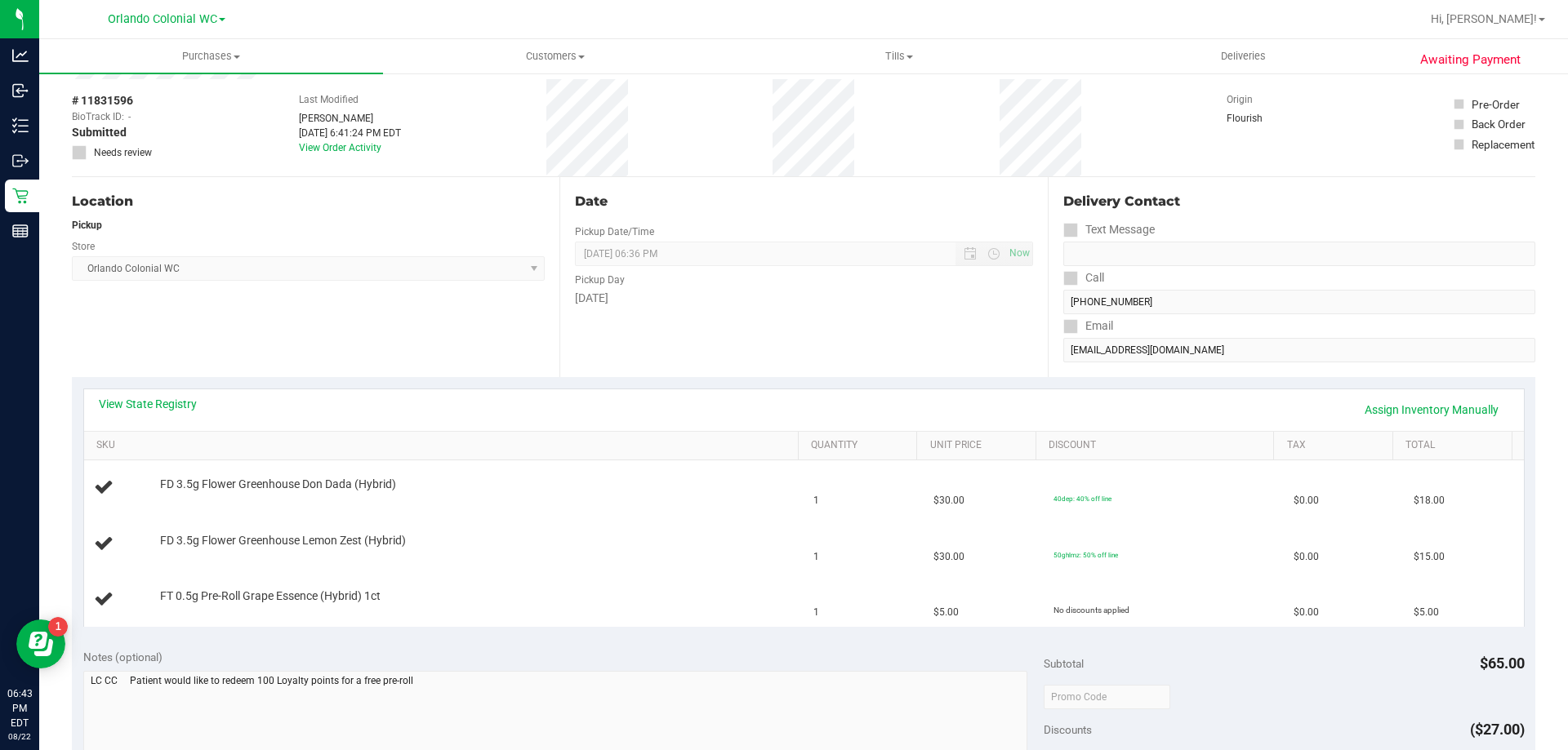
scroll to position [164, 0]
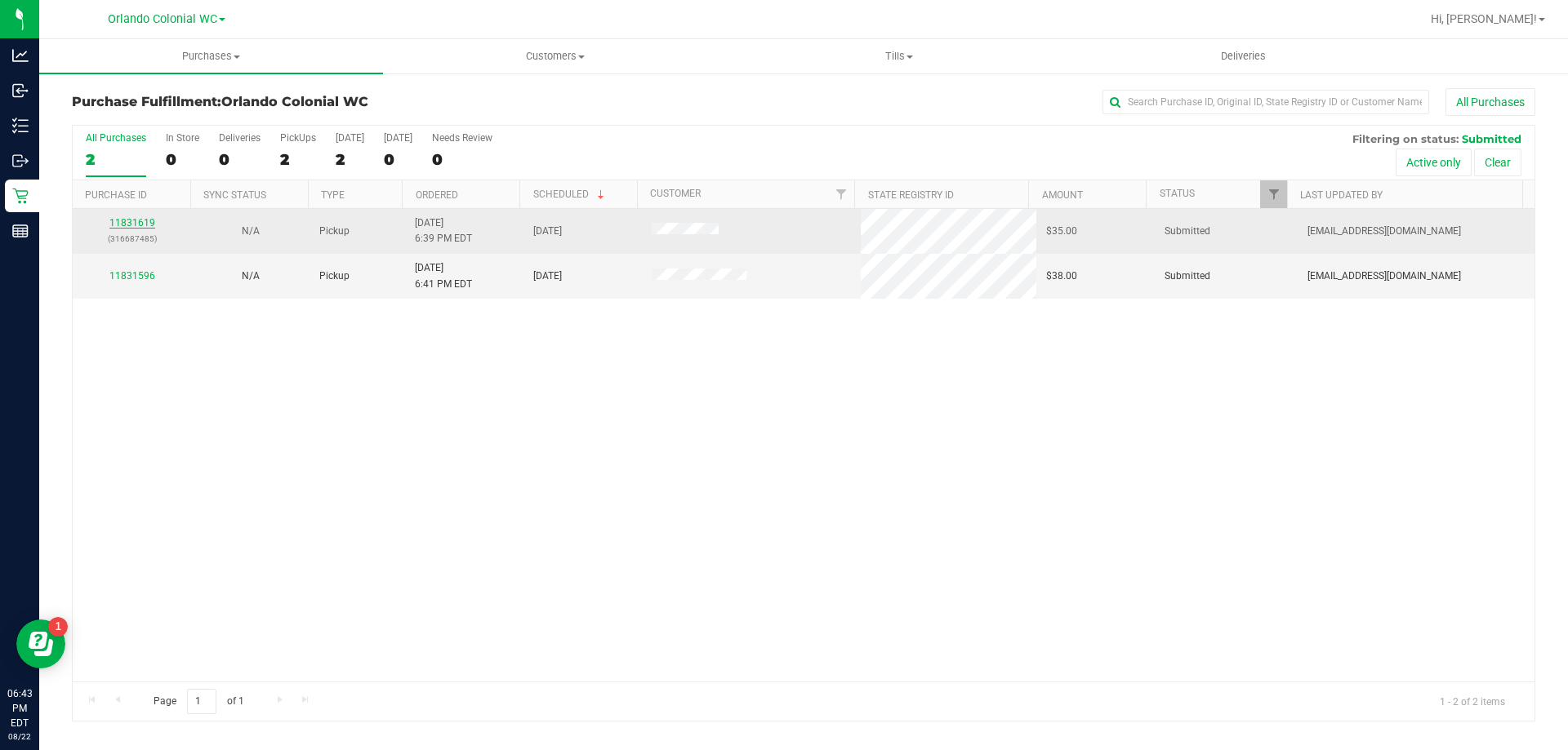
click at [140, 223] on link "11831619" at bounding box center [132, 223] width 45 height 11
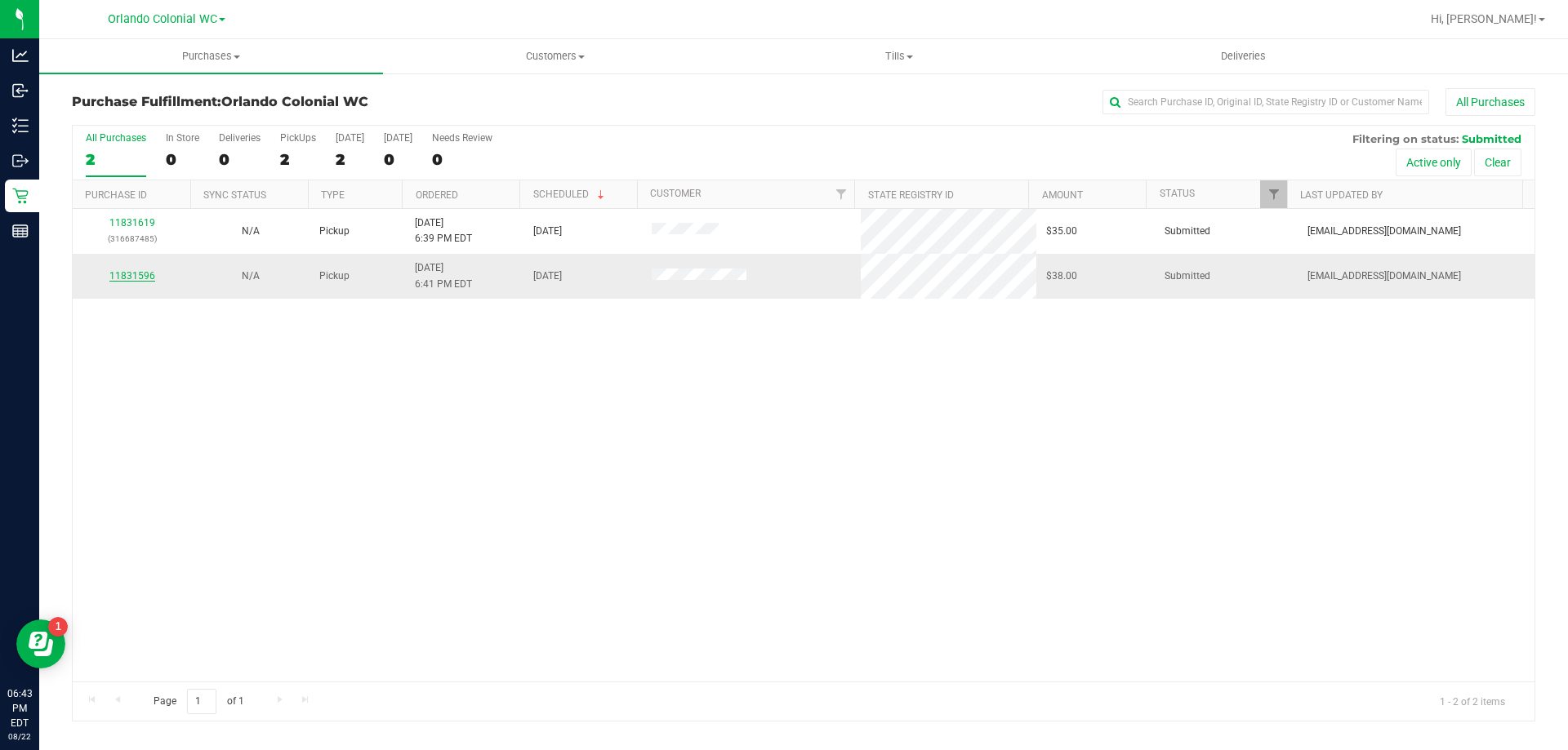
click at [114, 280] on link "11831596" at bounding box center [132, 276] width 45 height 11
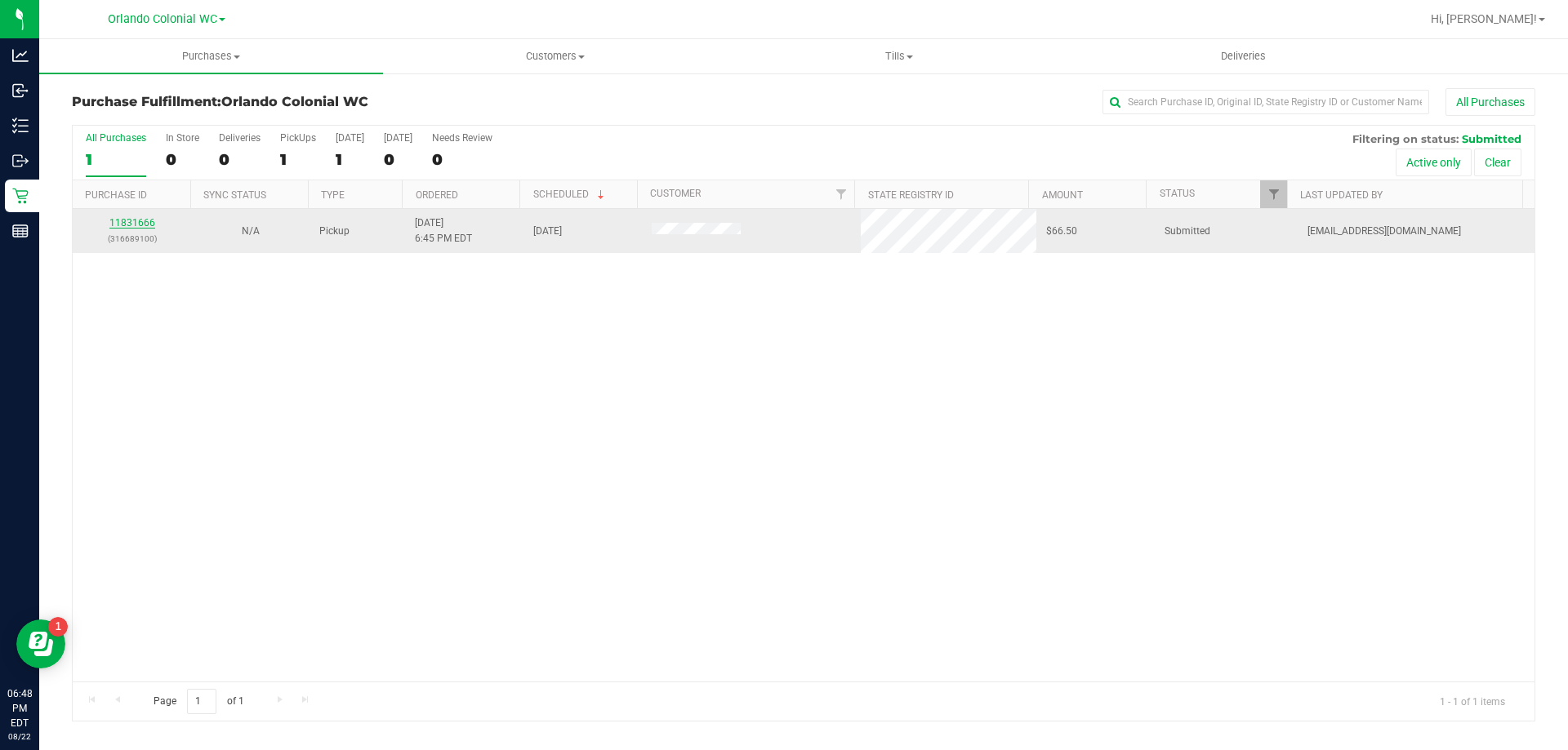
click at [135, 218] on link "11831666" at bounding box center [132, 223] width 45 height 11
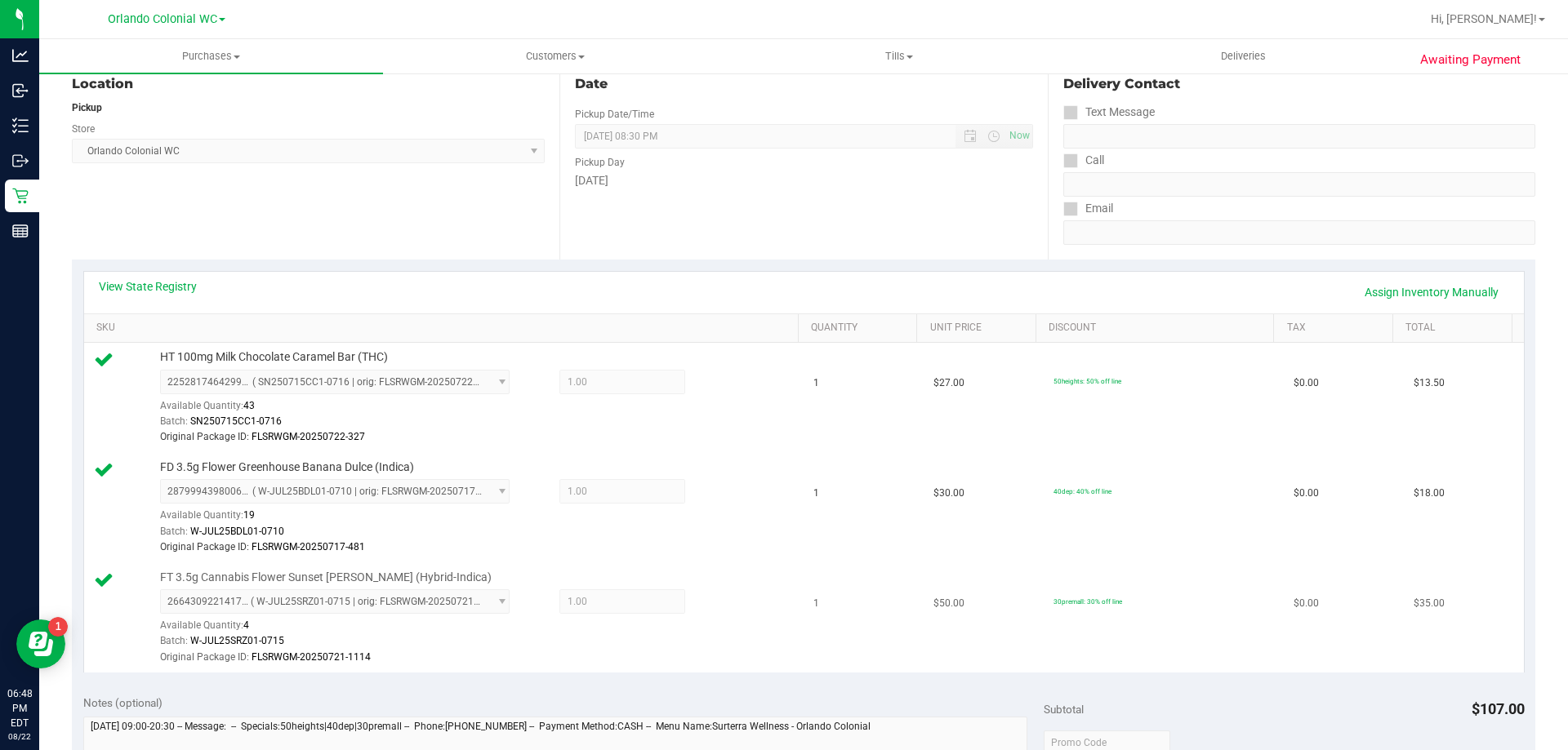
scroll to position [326, 0]
